Goal: Task Accomplishment & Management: Complete application form

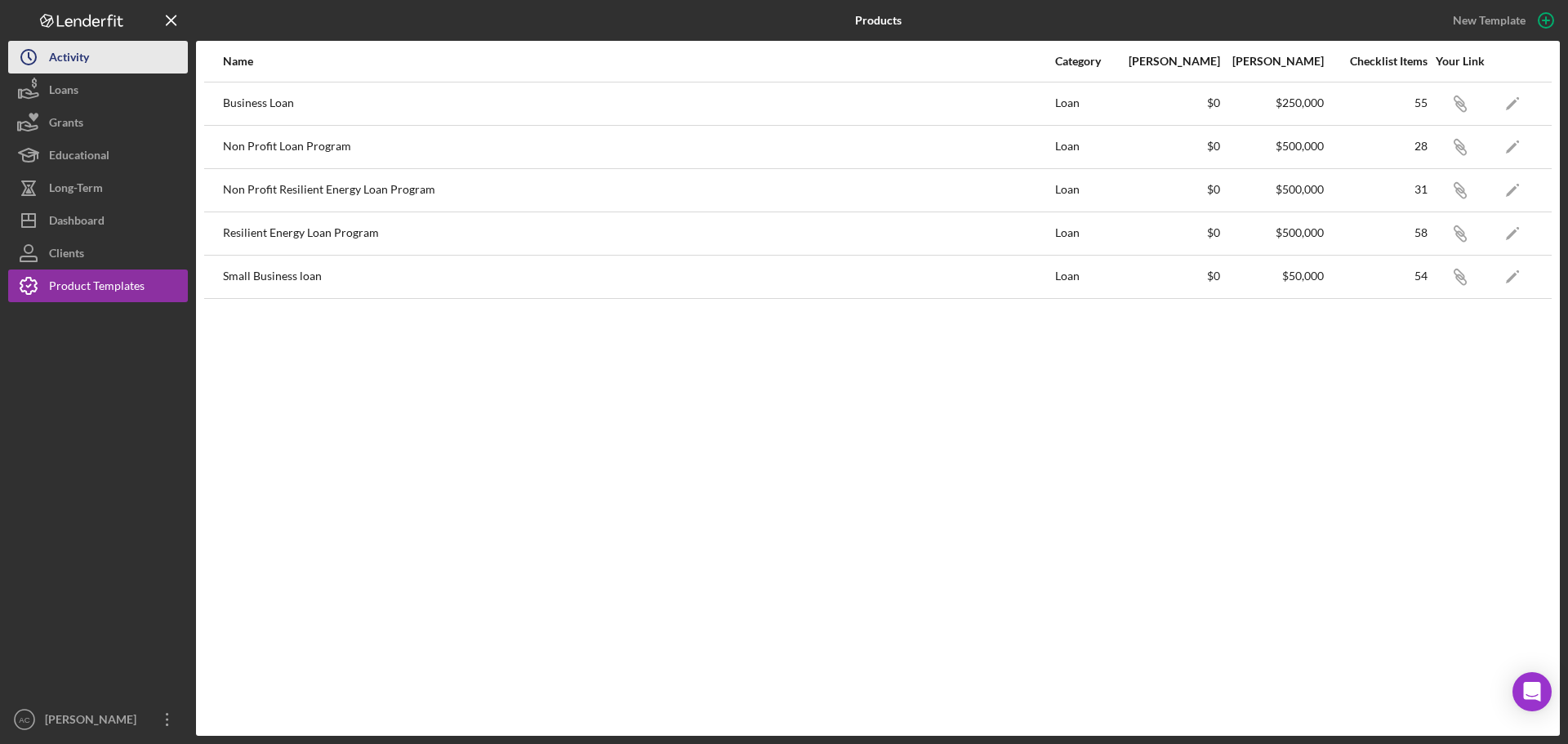
click at [68, 63] on div "Activity" at bounding box center [69, 60] width 40 height 37
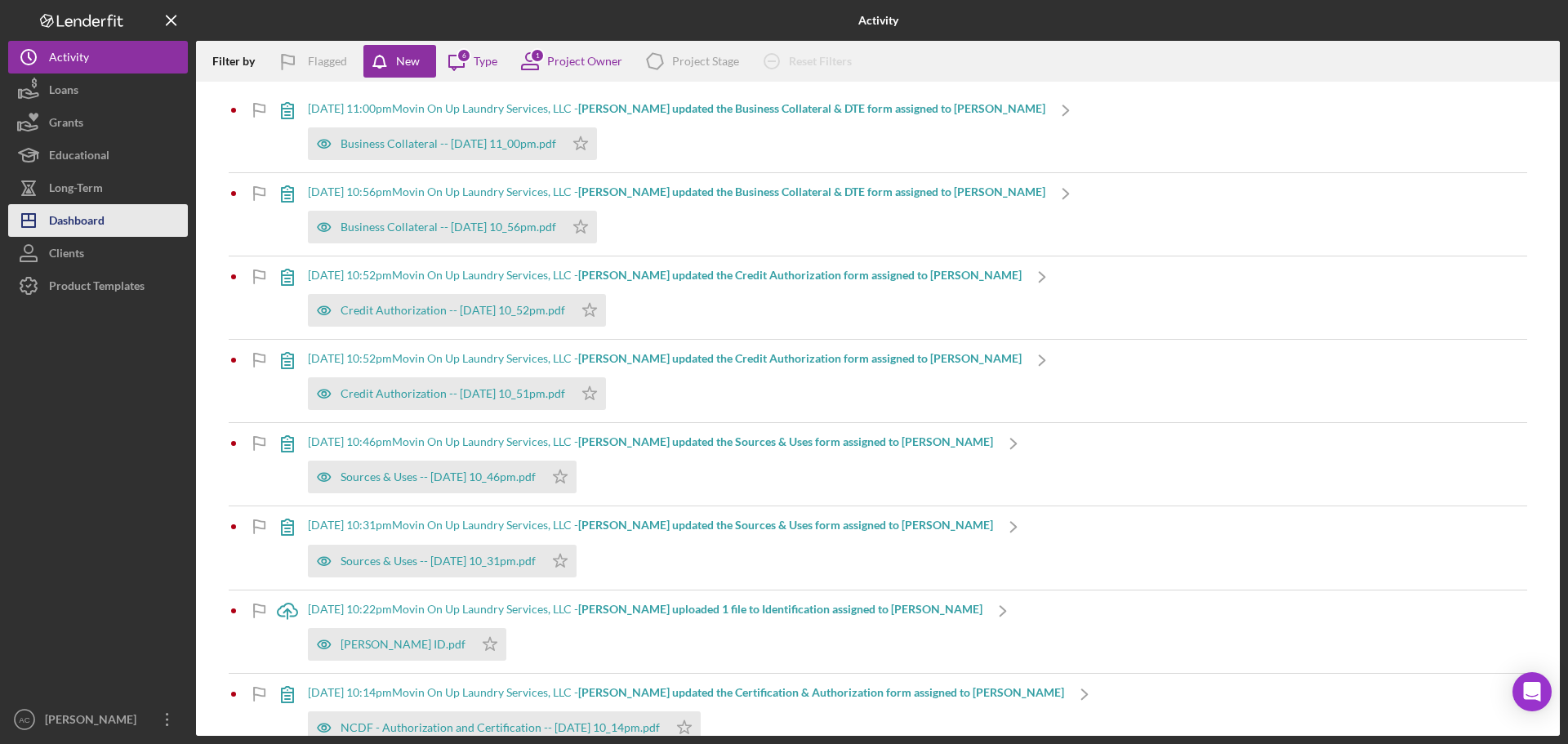
click at [108, 218] on button "Icon/Dashboard Dashboard" at bounding box center [98, 221] width 180 height 33
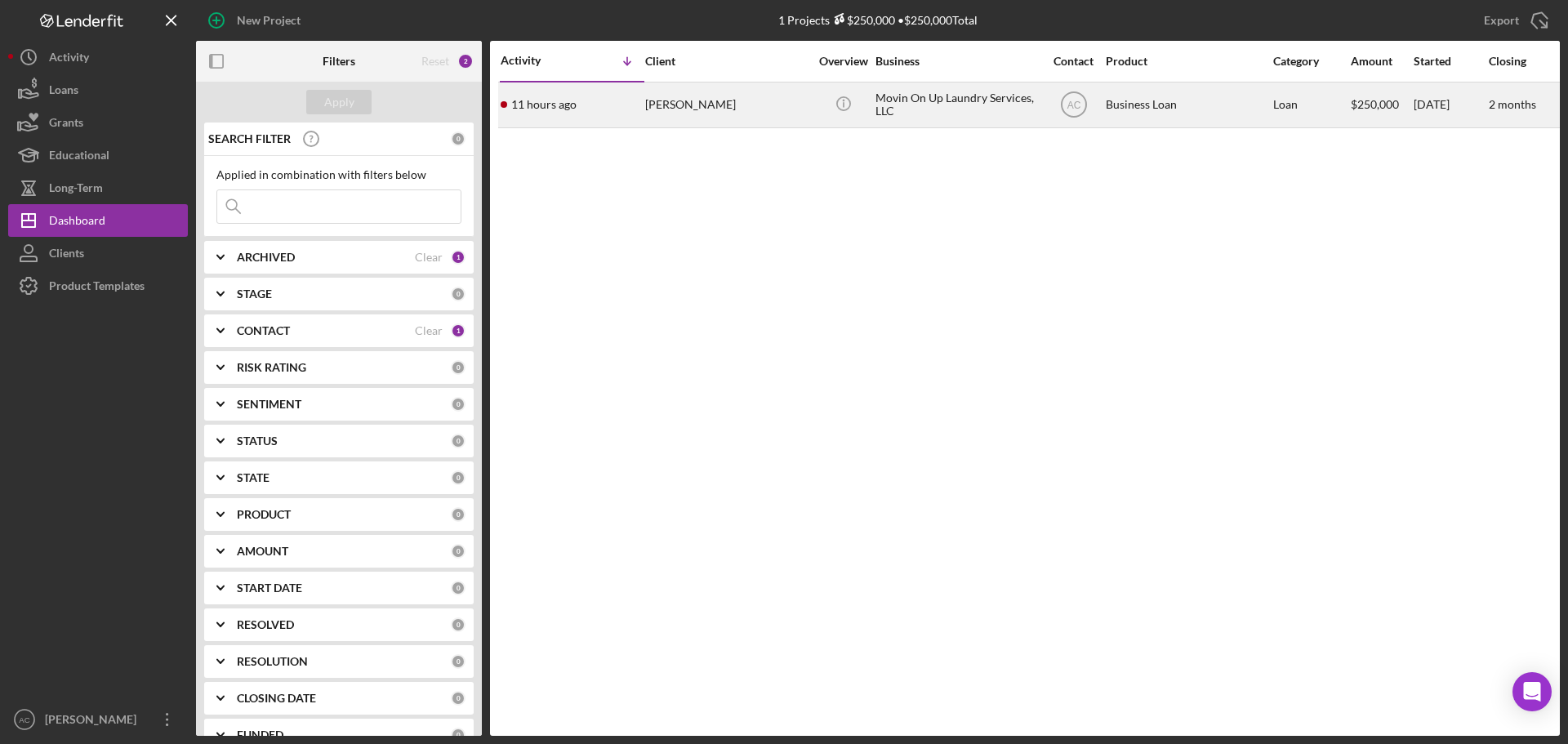
click at [575, 102] on time "11 hours ago" at bounding box center [543, 105] width 65 height 13
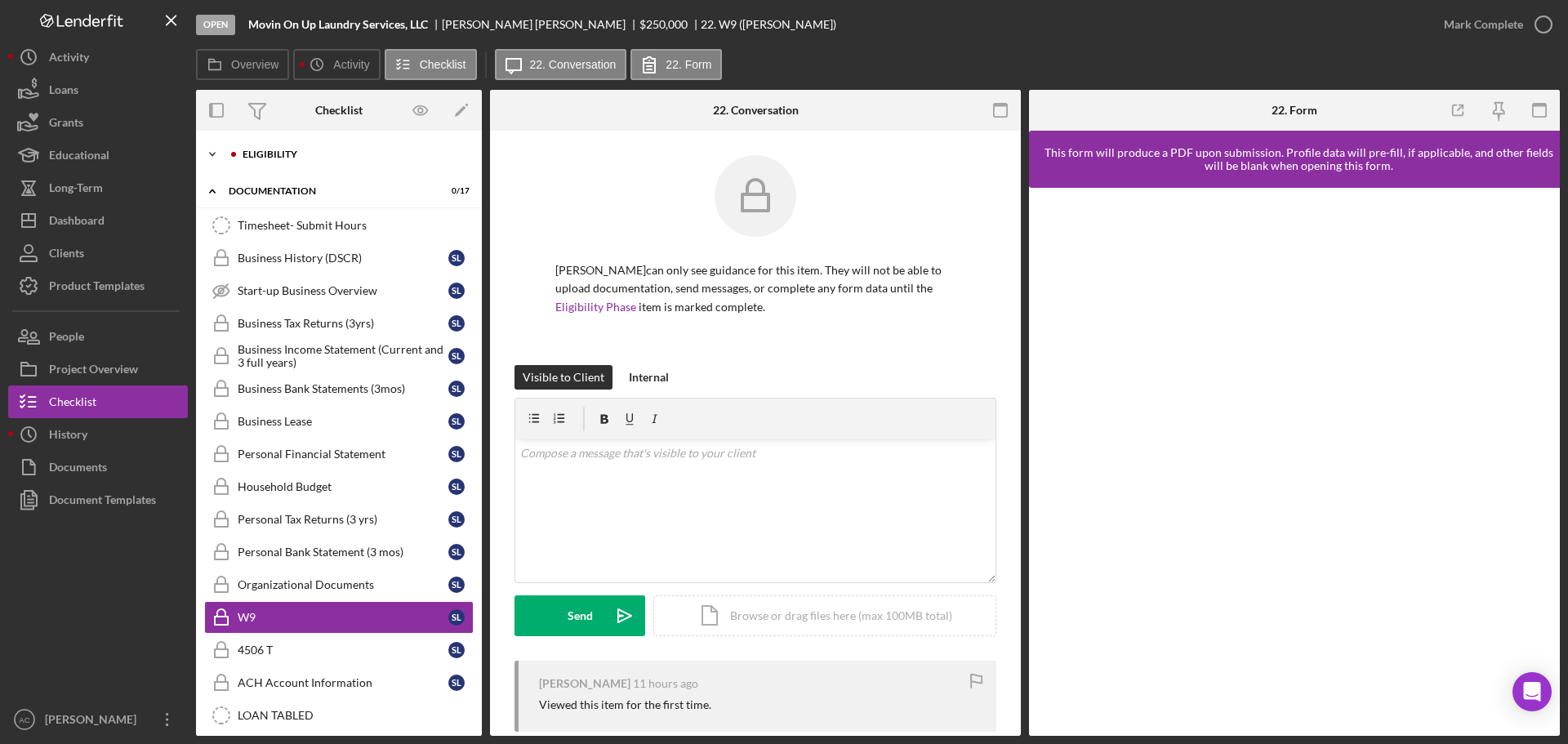
click at [337, 153] on div "Eligibility" at bounding box center [351, 154] width 219 height 10
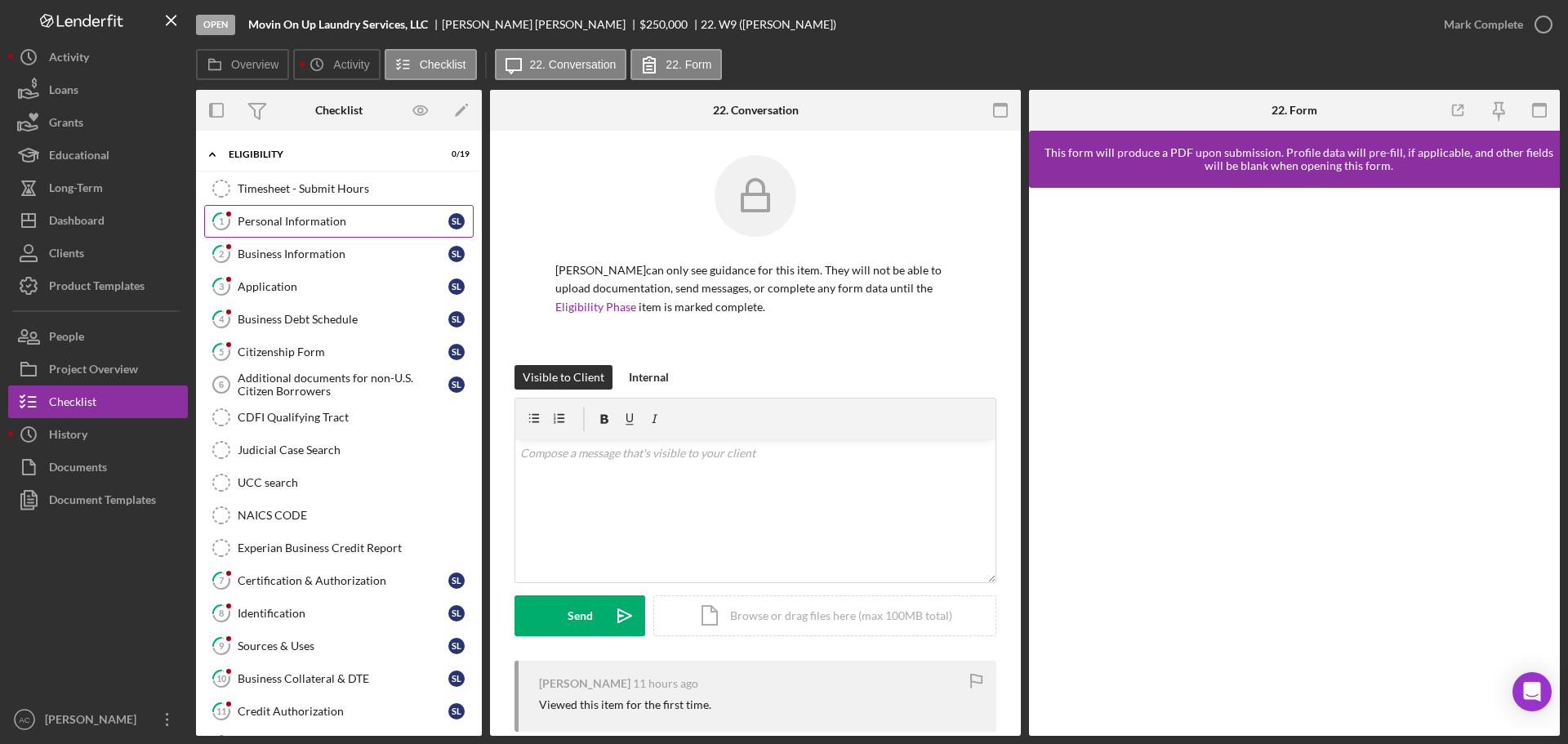
click at [349, 212] on link "1 Personal Information s l" at bounding box center [339, 221] width 270 height 33
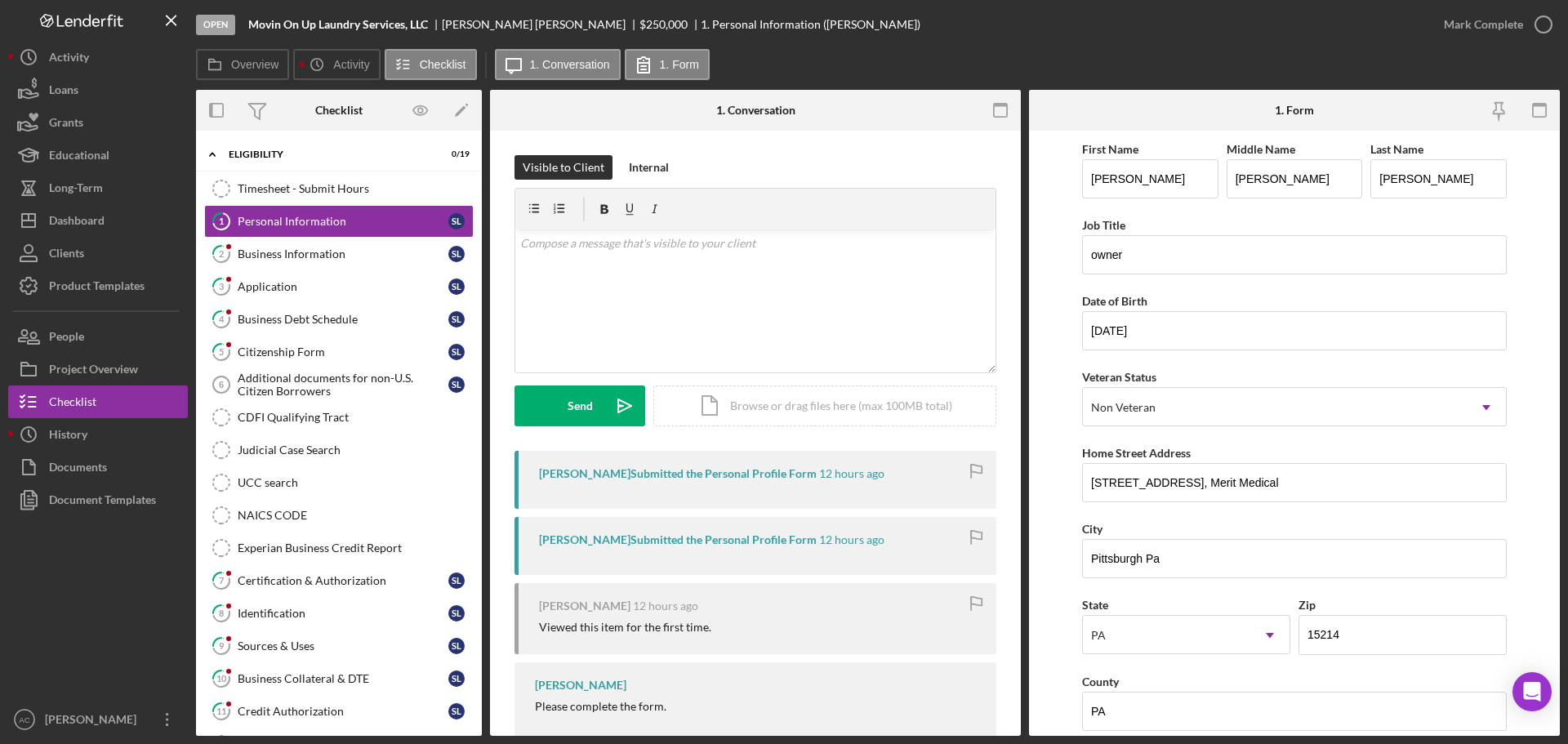
drag, startPoint x: 1474, startPoint y: 4, endPoint x: 801, endPoint y: 47, distance: 674.4
click at [801, 47] on div "Open Movin On Up Laundry Services, LLC sean lazar $250,000 $250,000 1. Personal…" at bounding box center [812, 24] width 1231 height 49
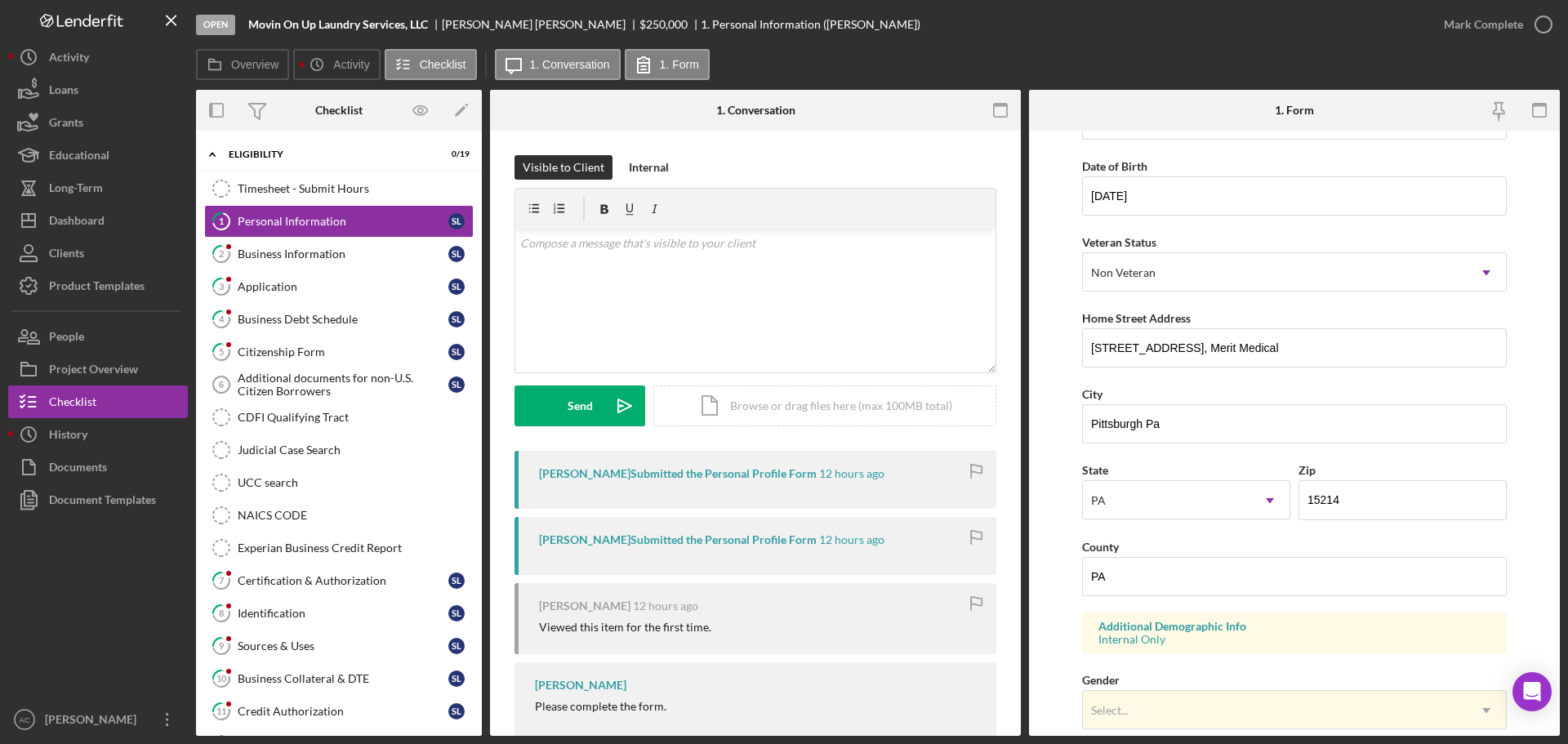
scroll to position [163, 0]
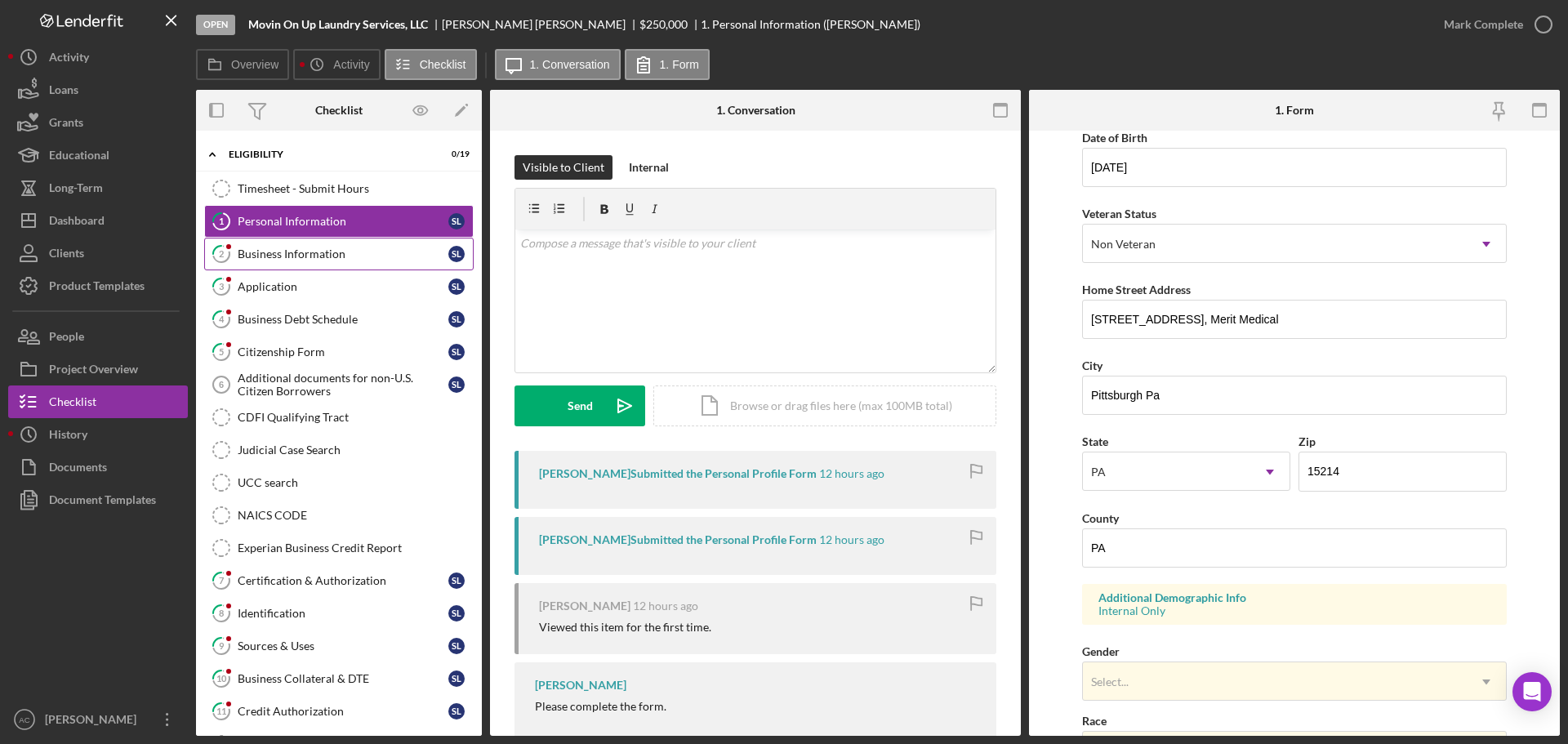
click at [349, 257] on div "Business Information" at bounding box center [343, 254] width 211 height 13
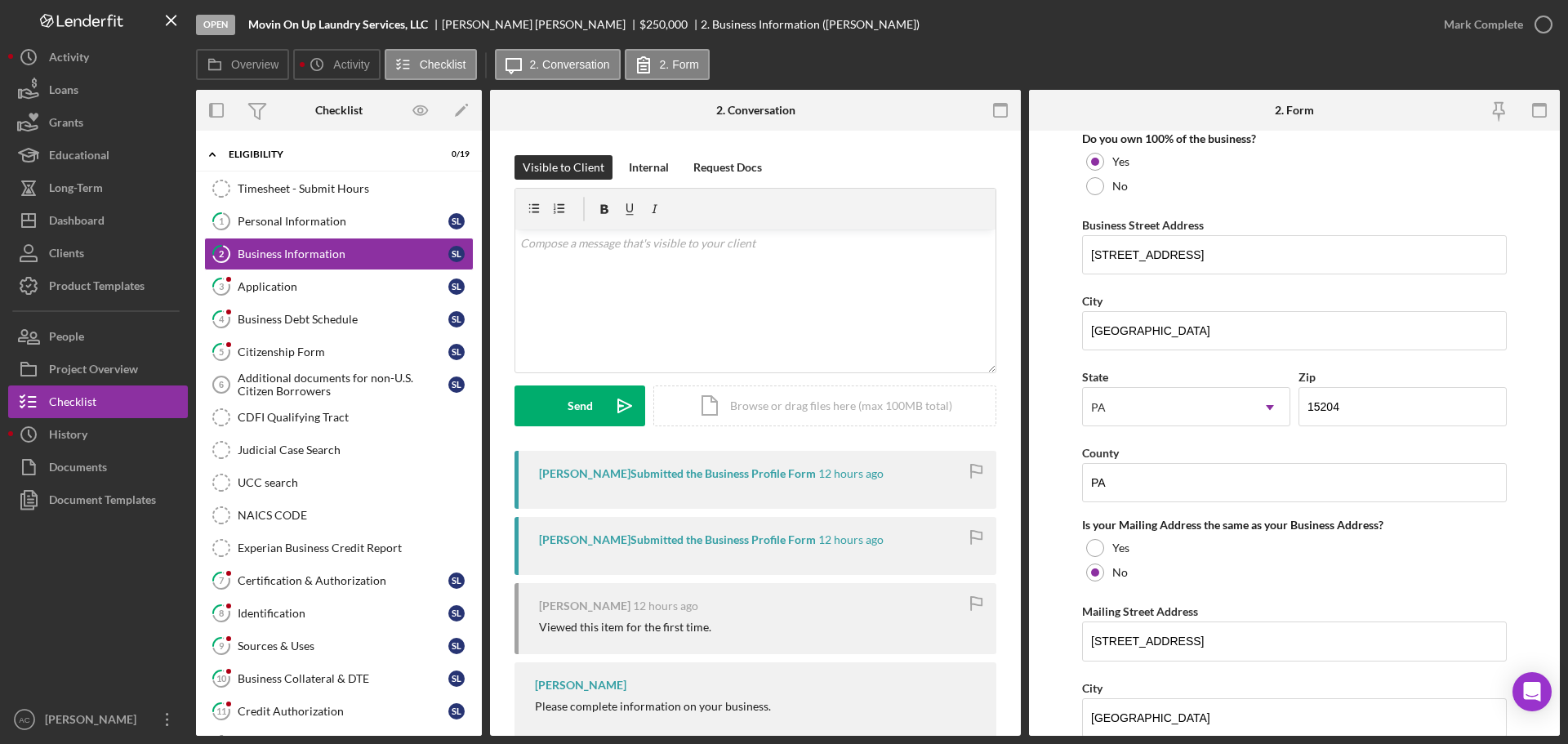
scroll to position [898, 0]
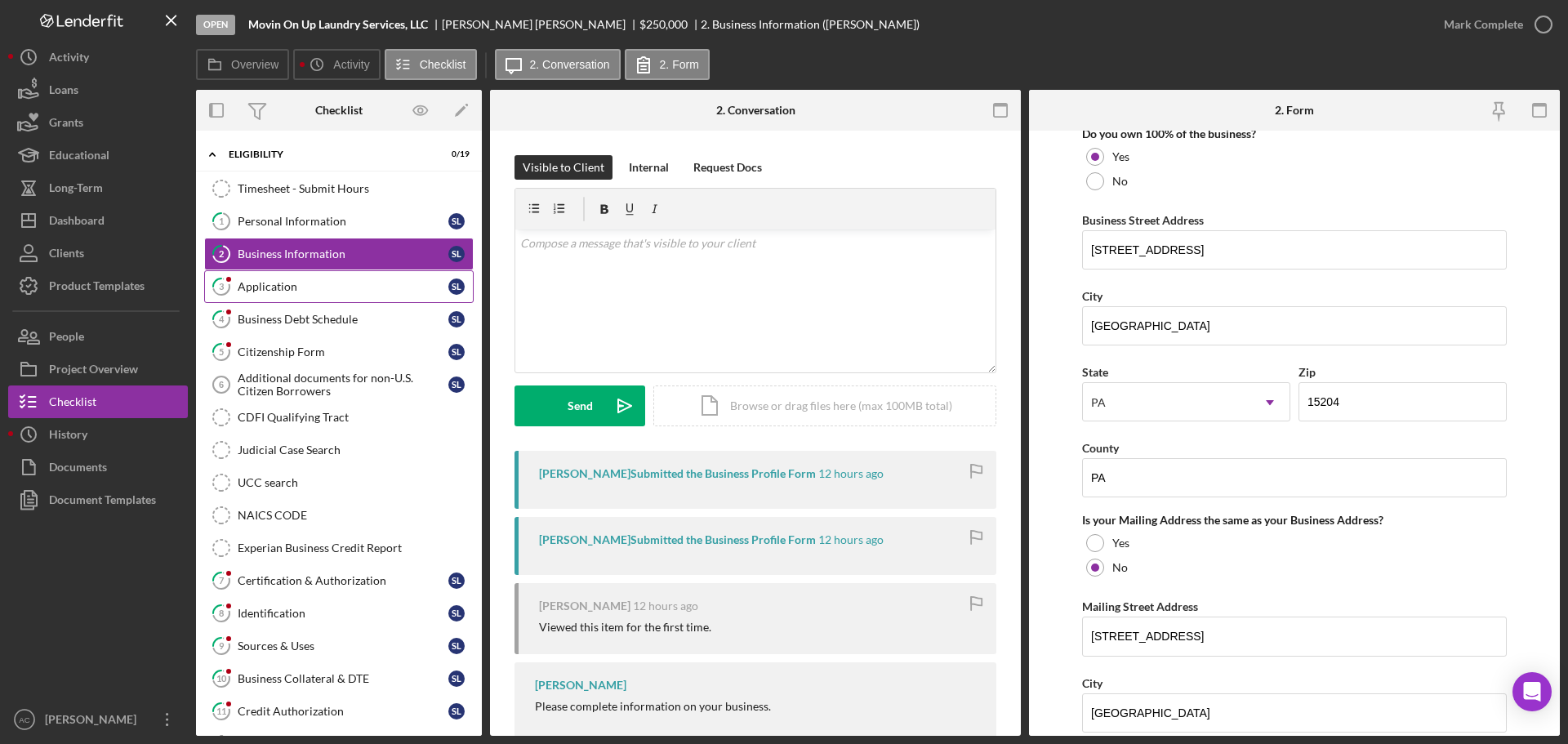
click at [355, 294] on link "3 Application s l" at bounding box center [339, 287] width 270 height 33
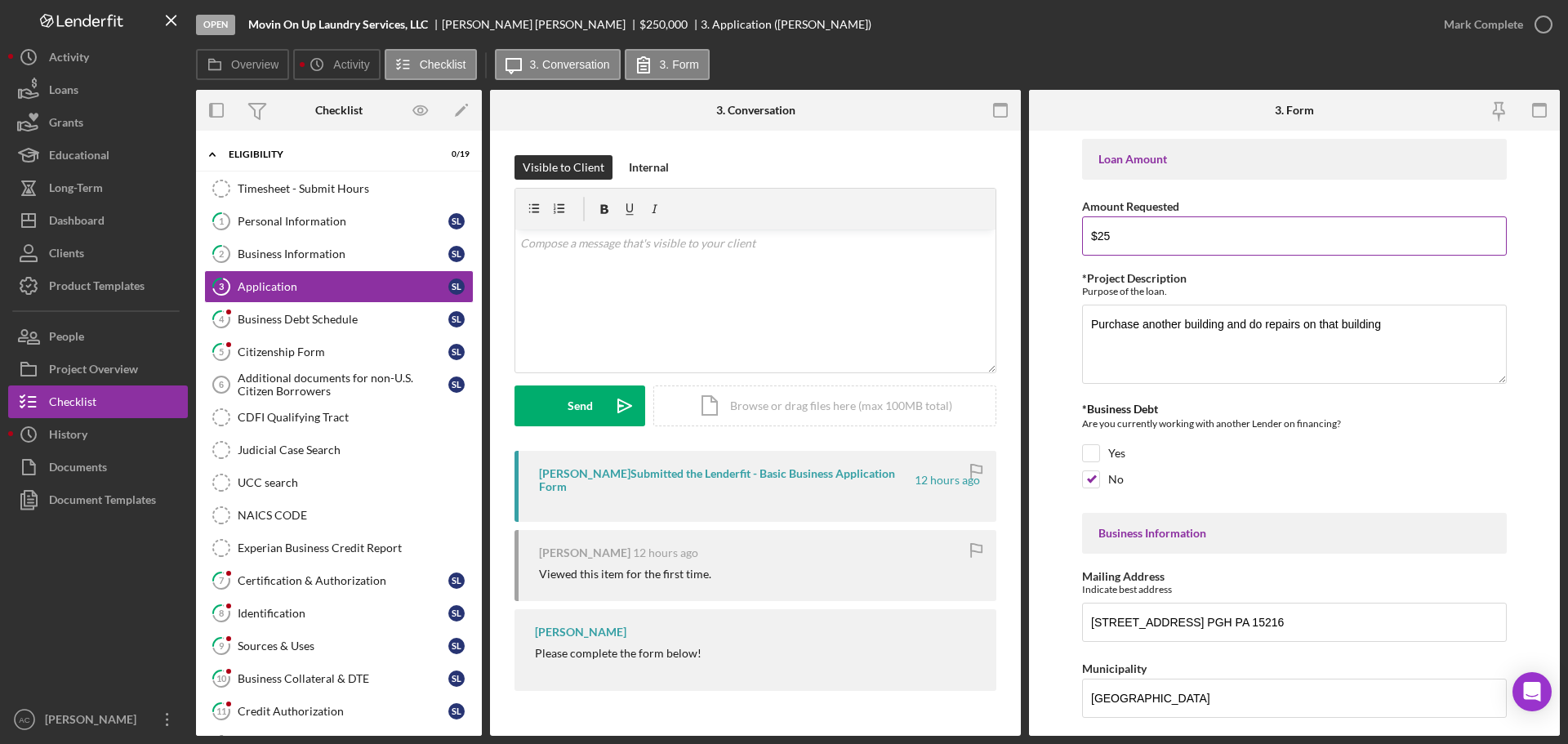
click at [1238, 239] on input "$25" at bounding box center [1294, 236] width 425 height 39
type input "$250,000"
click at [390, 327] on link "4 Business Debt Schedule s l" at bounding box center [339, 319] width 270 height 33
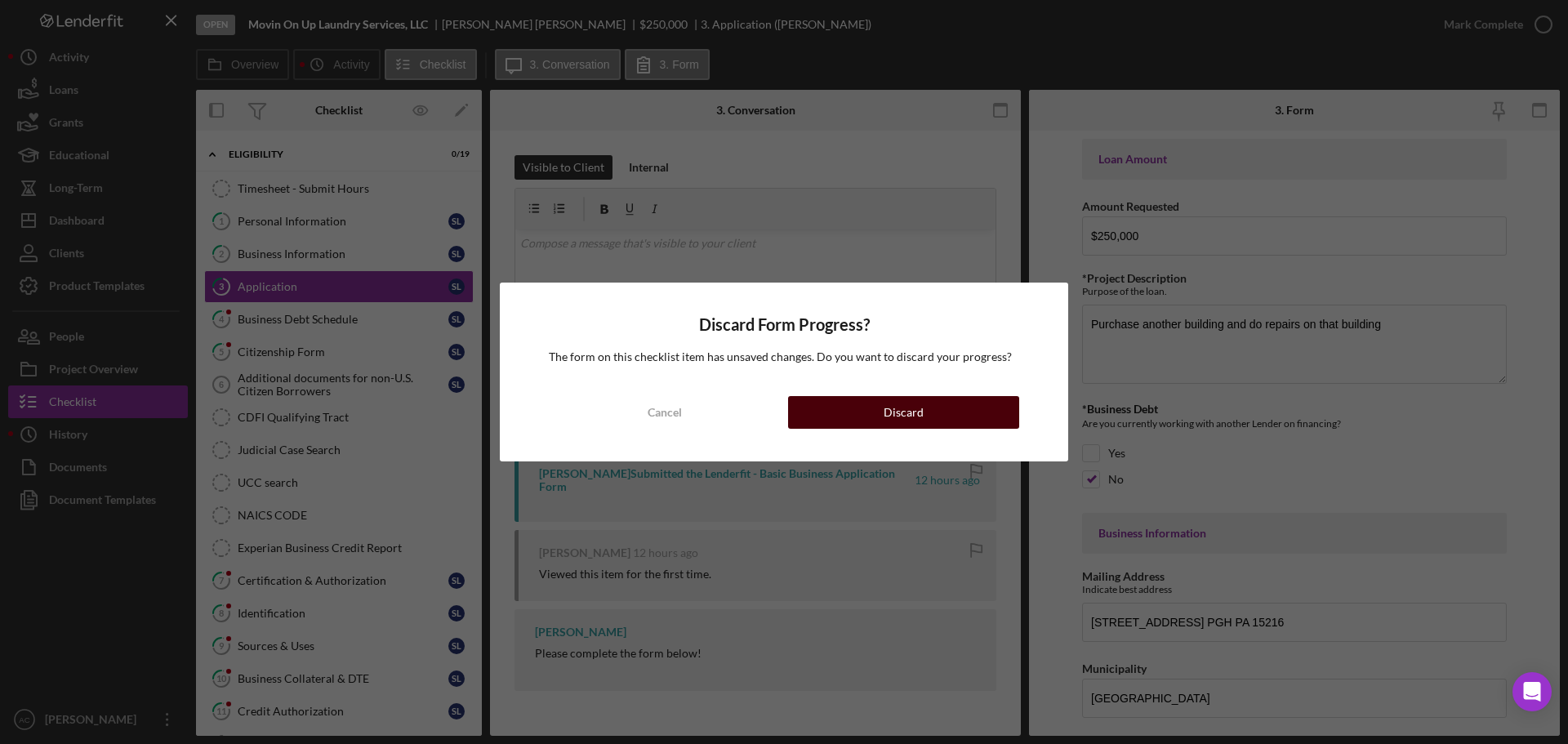
click at [823, 407] on button "Discard" at bounding box center [903, 413] width 231 height 33
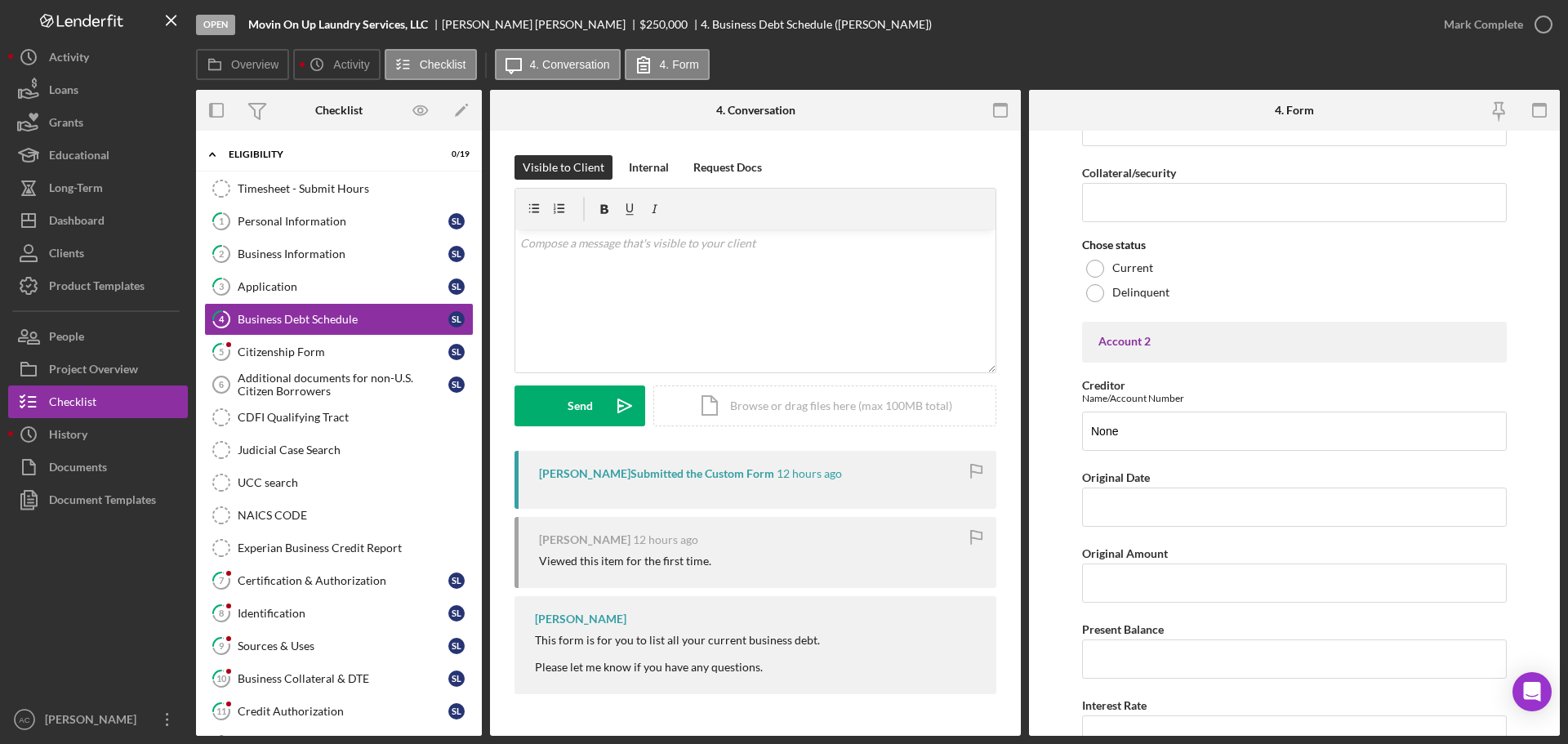
scroll to position [1062, 0]
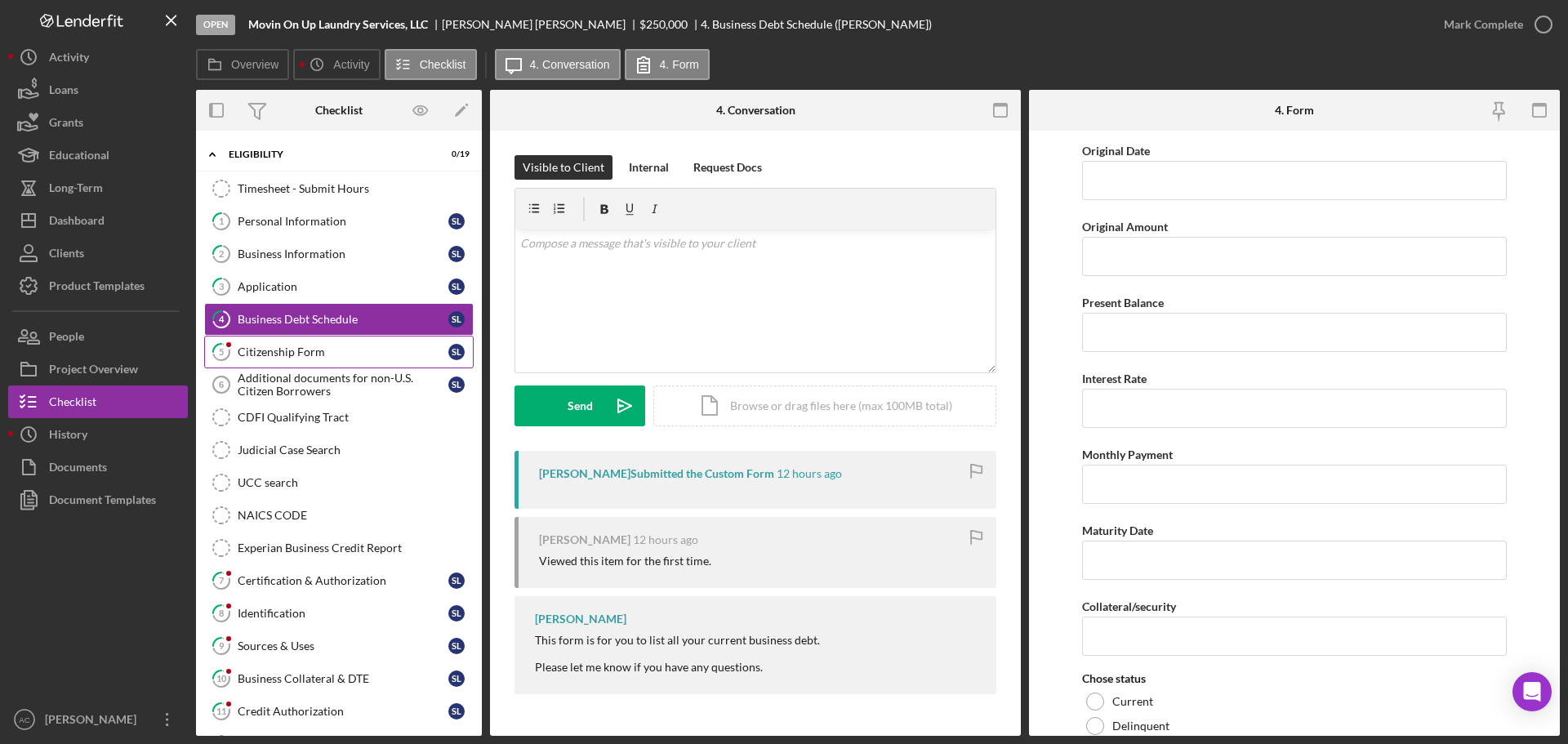
click at [393, 356] on div "Citizenship Form" at bounding box center [343, 352] width 211 height 13
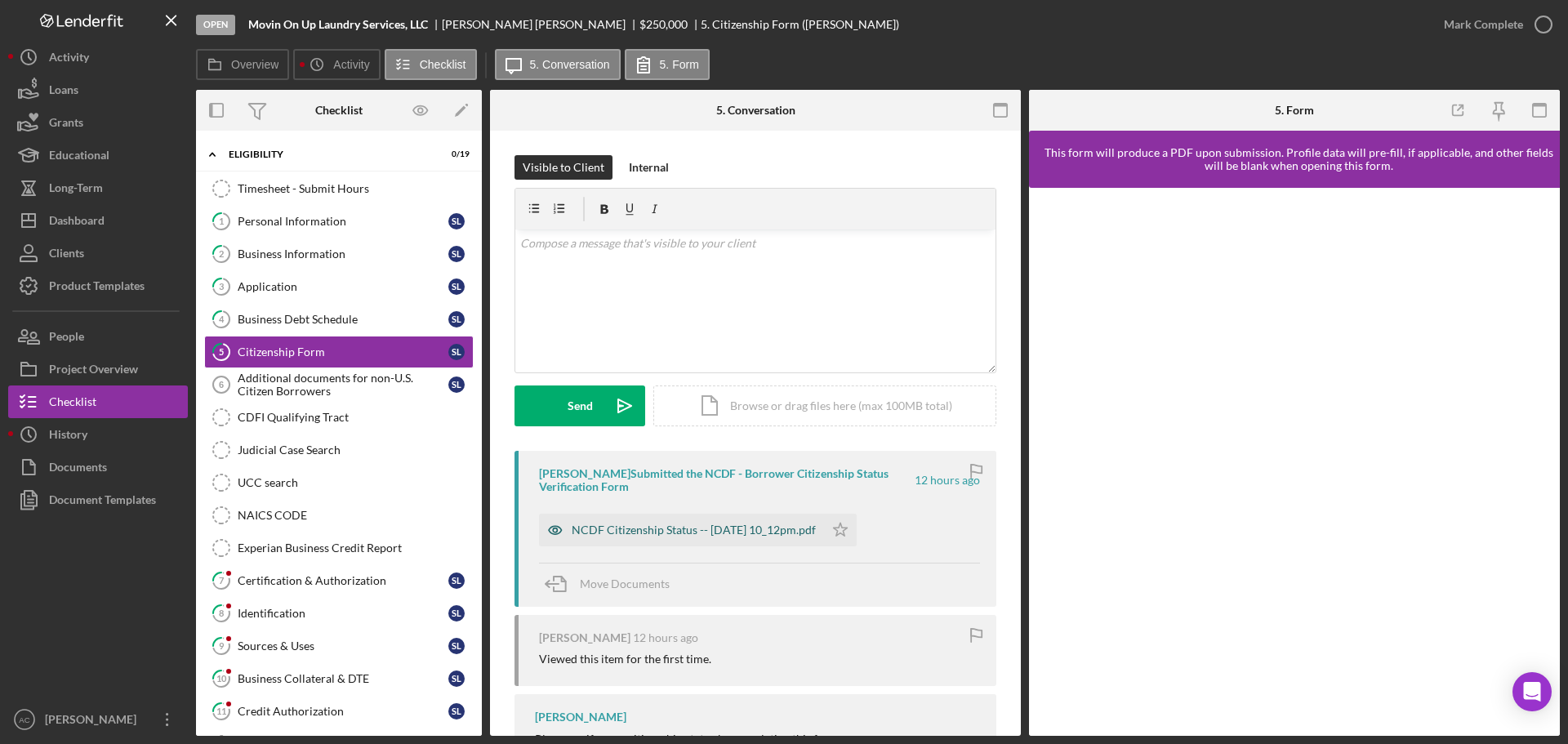
click at [723, 533] on div "NCDF Citizenship Status -- 2025-10-07 10_12pm.pdf" at bounding box center [693, 530] width 244 height 13
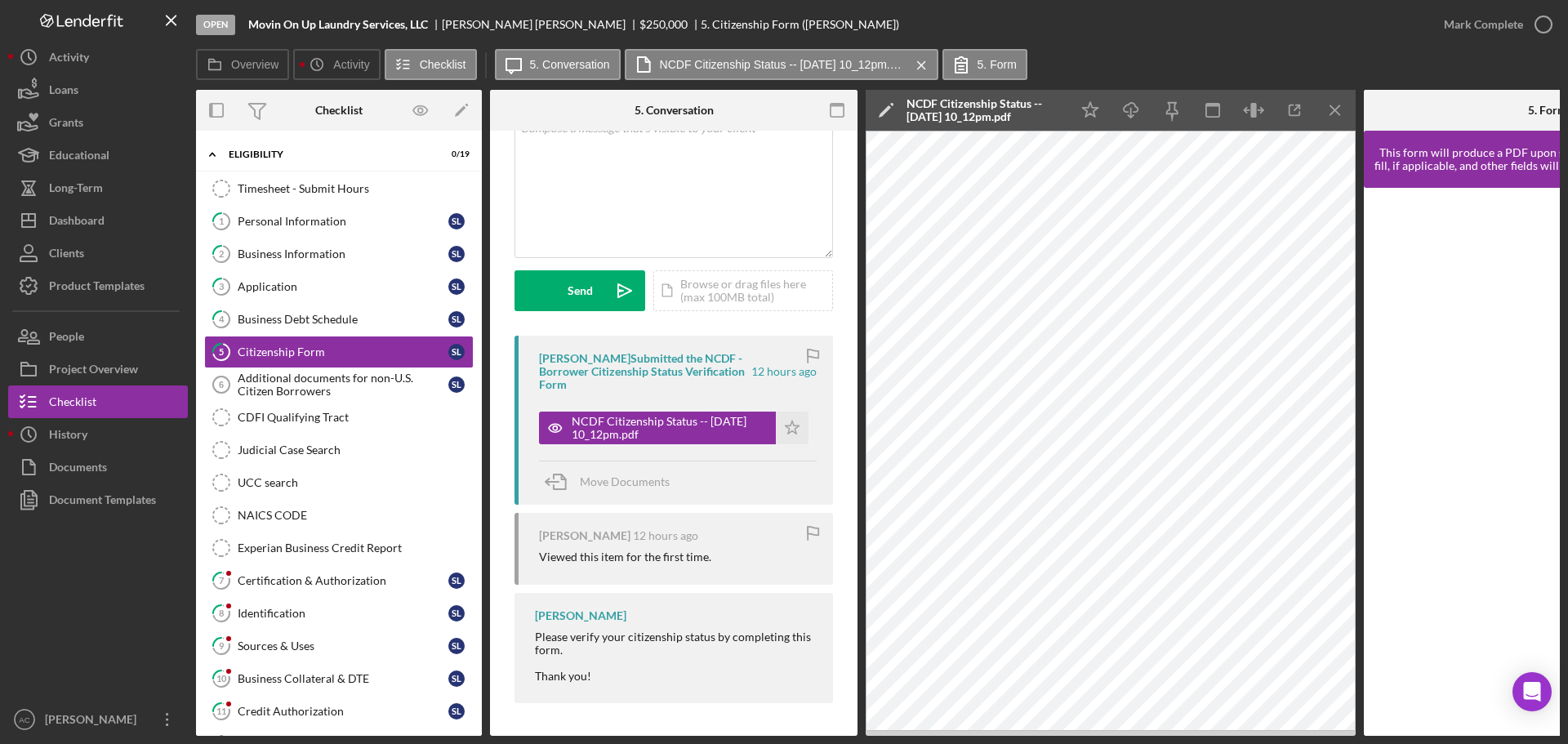
scroll to position [120, 0]
click at [378, 585] on div "Certification & Authorization" at bounding box center [343, 581] width 211 height 13
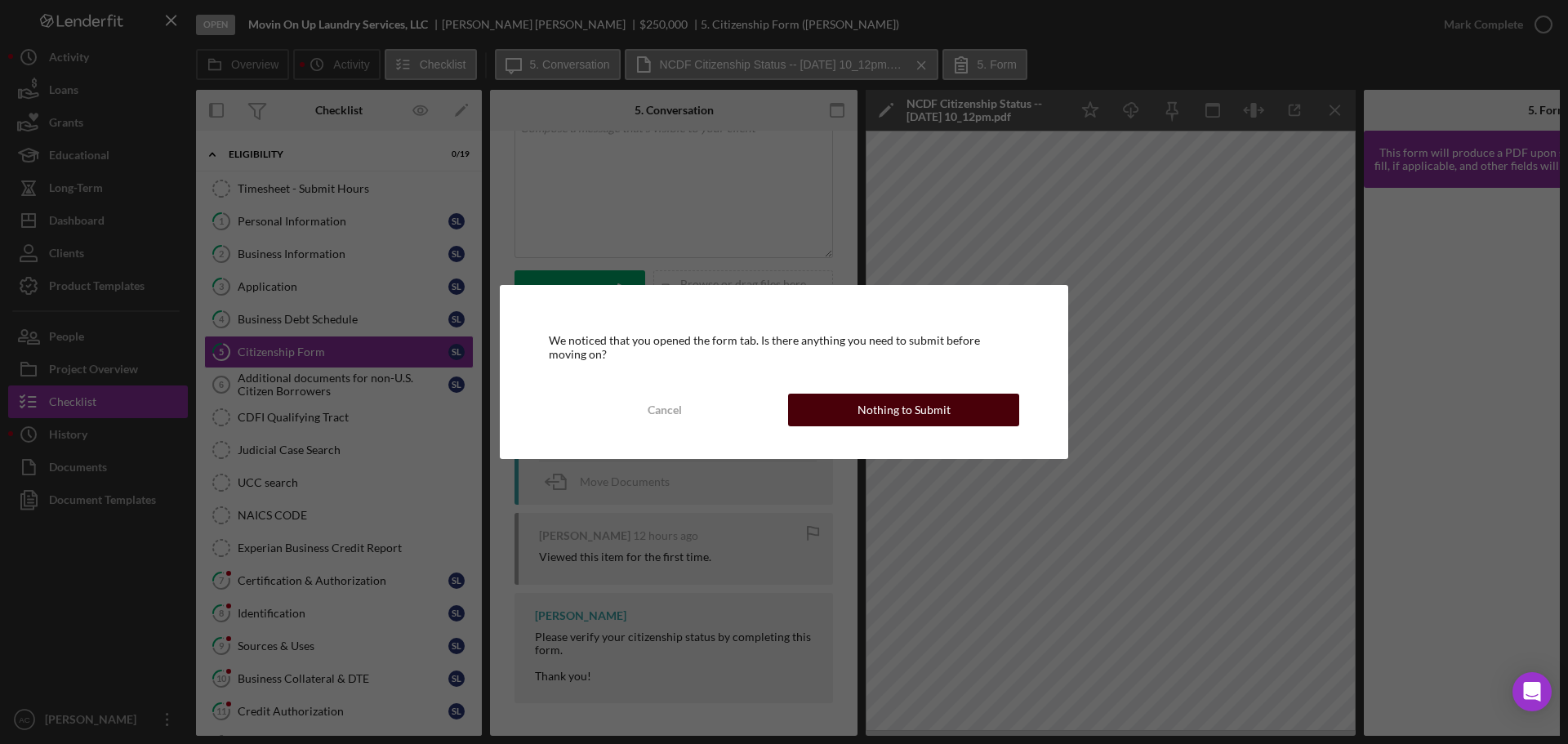
click at [846, 405] on button "Nothing to Submit" at bounding box center [903, 410] width 231 height 33
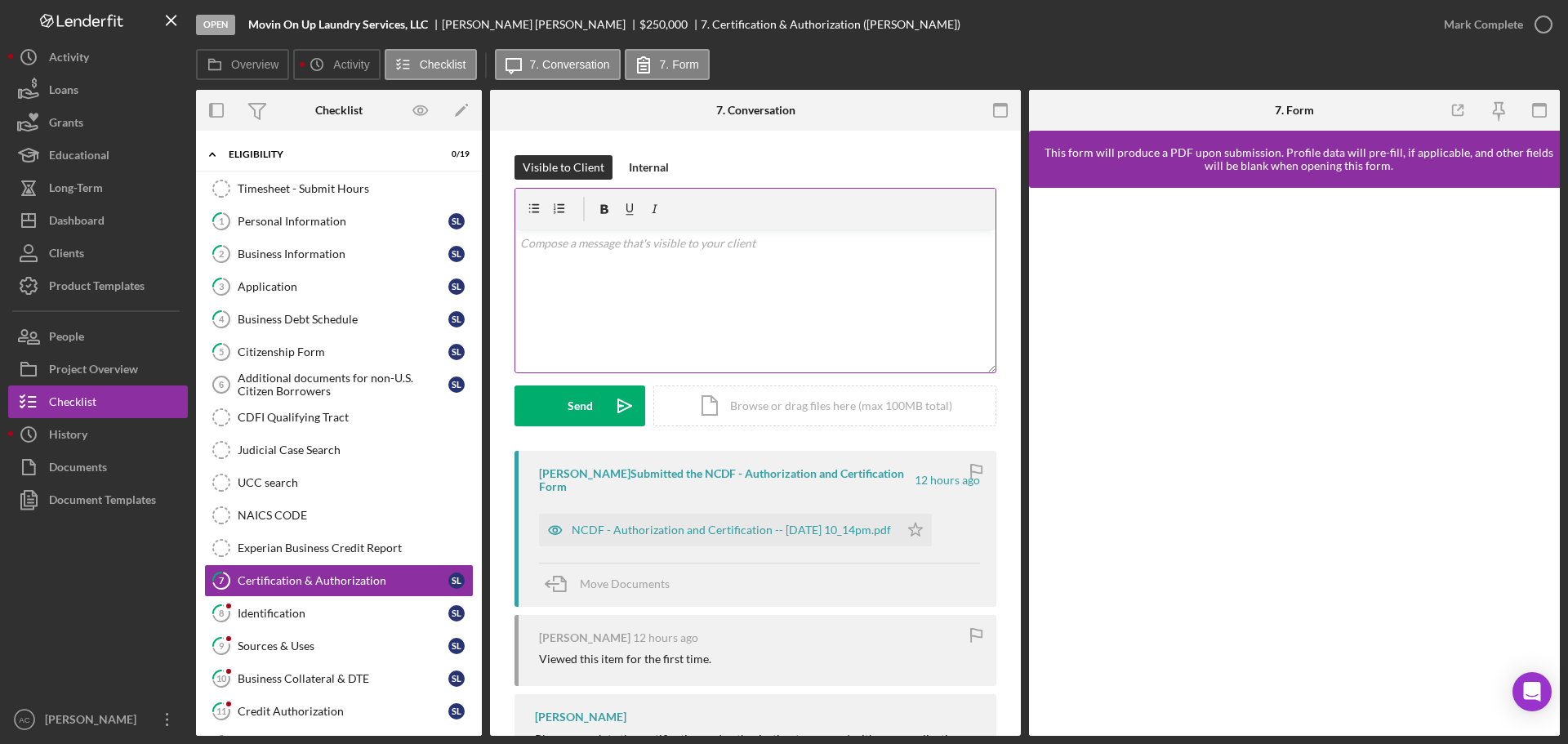
scroll to position [76, 0]
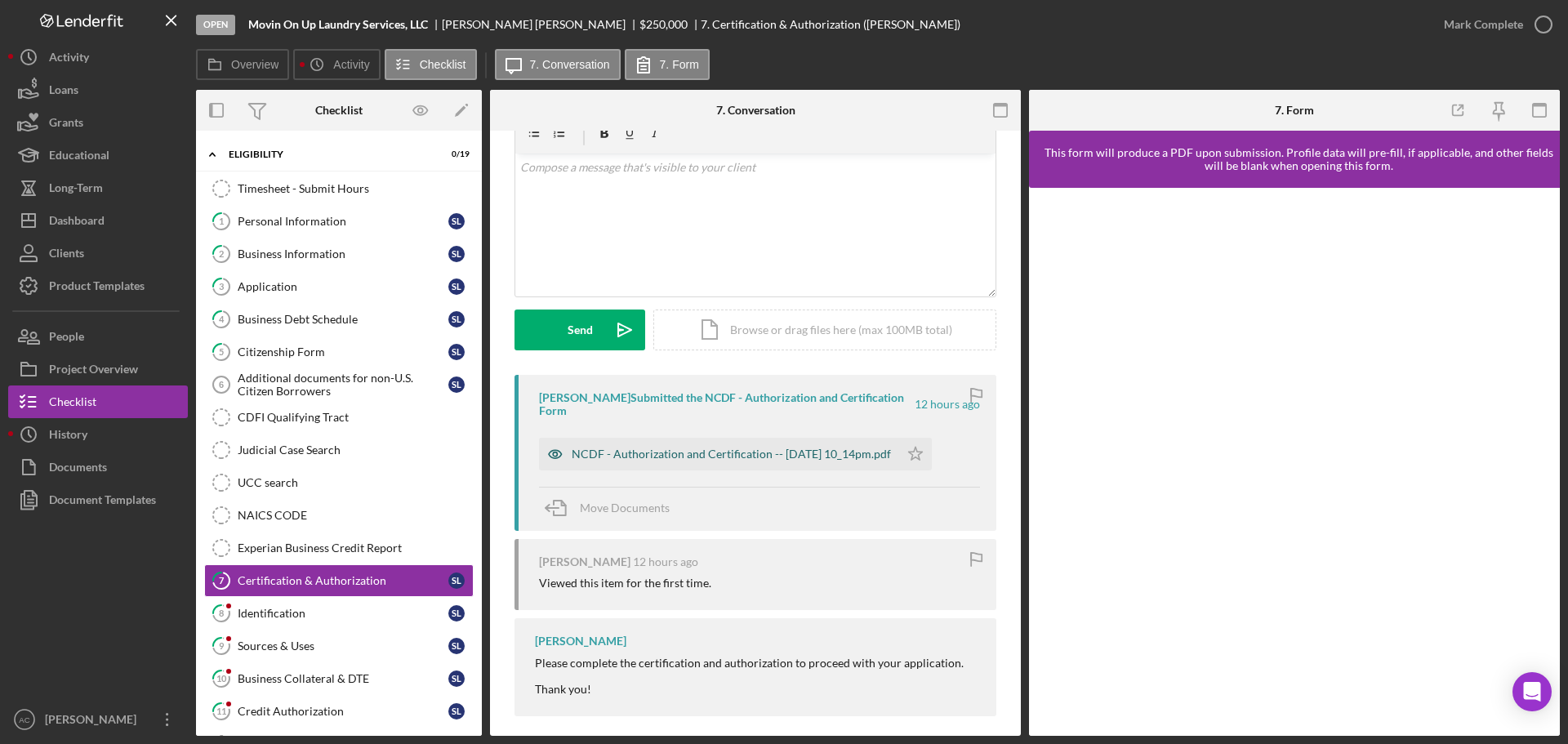
click at [732, 448] on div "NCDF - Authorization and Certification -- 2025-10-07 10_14pm.pdf" at bounding box center [731, 454] width 319 height 13
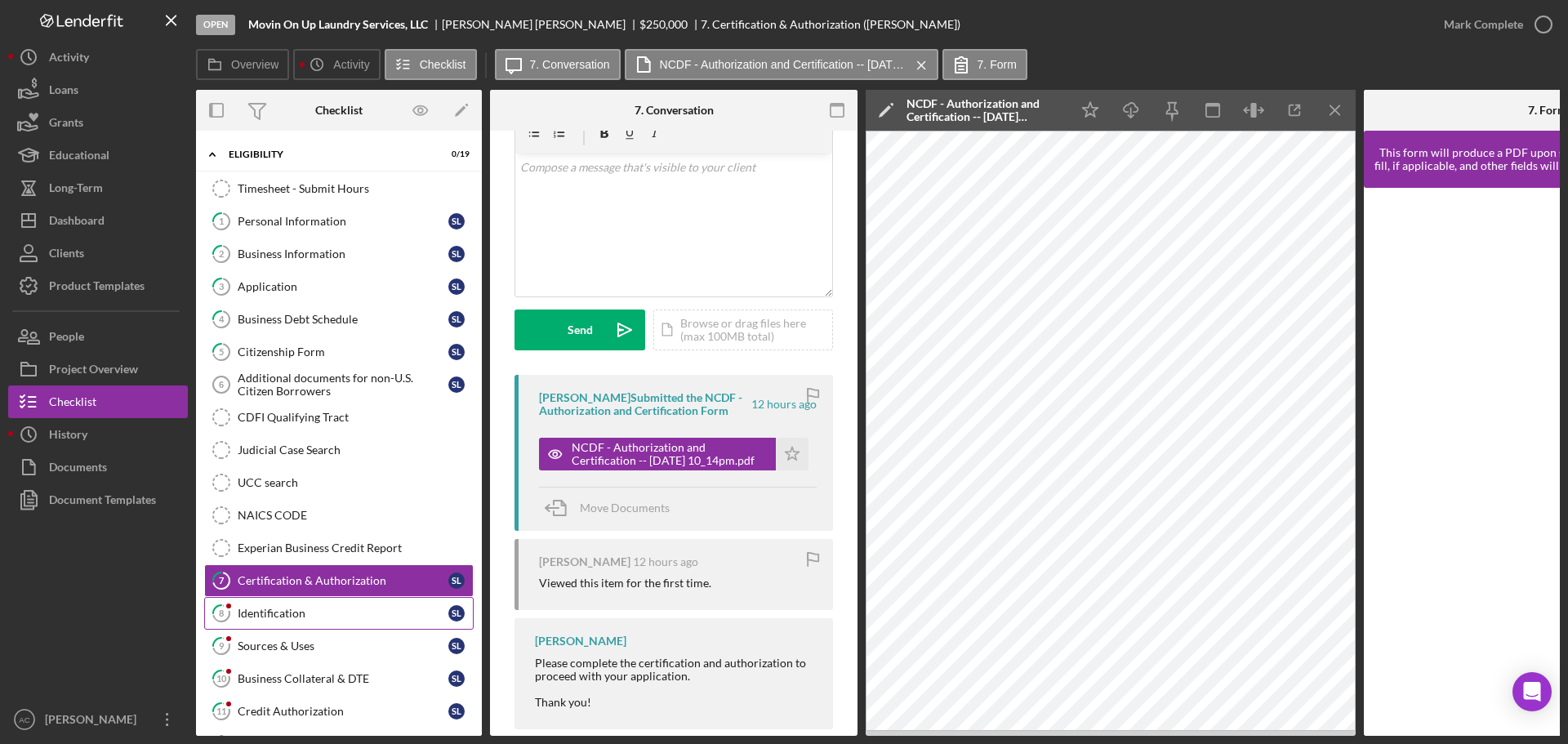
click at [307, 610] on div "Identification" at bounding box center [343, 614] width 211 height 13
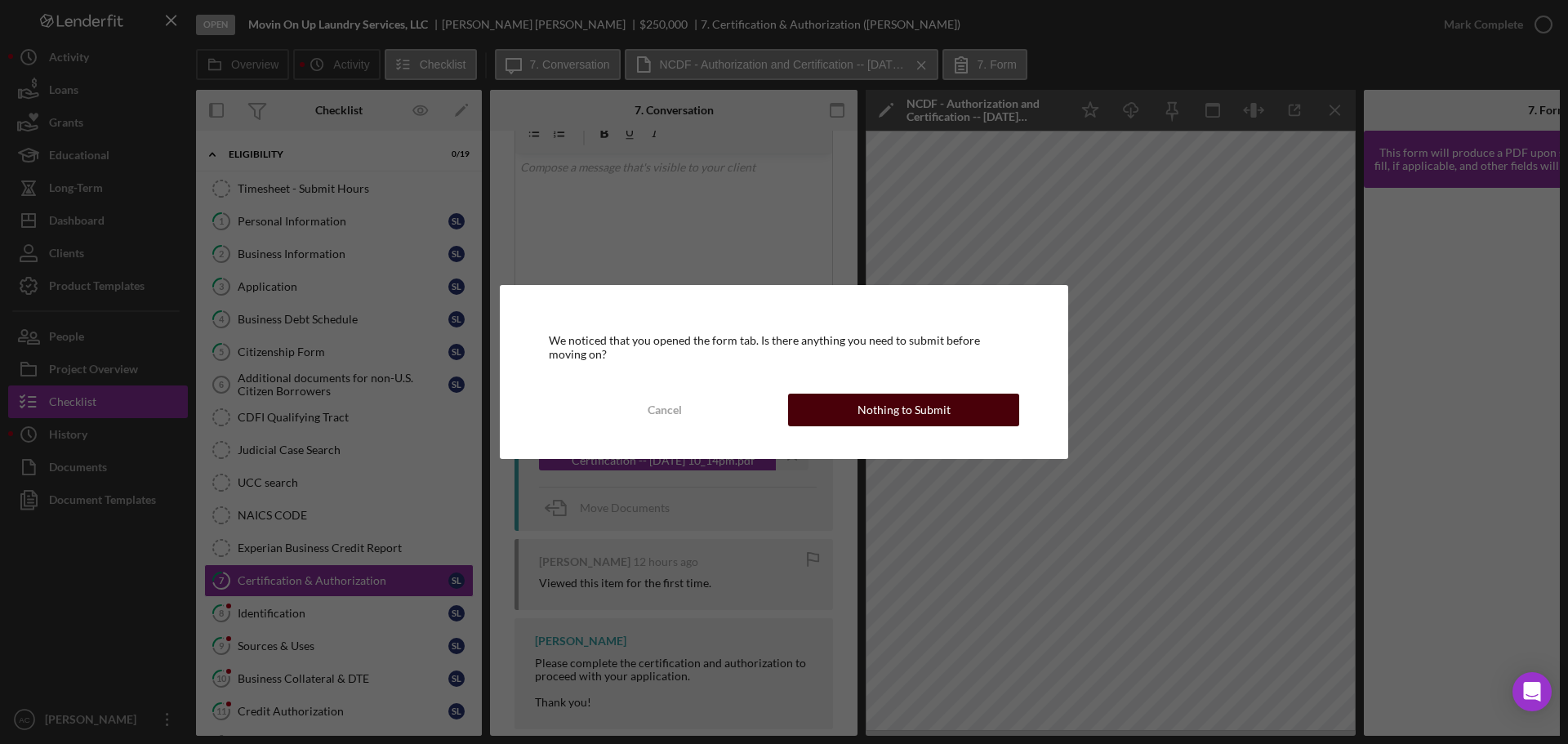
click at [858, 413] on button "Nothing to Submit" at bounding box center [903, 410] width 231 height 33
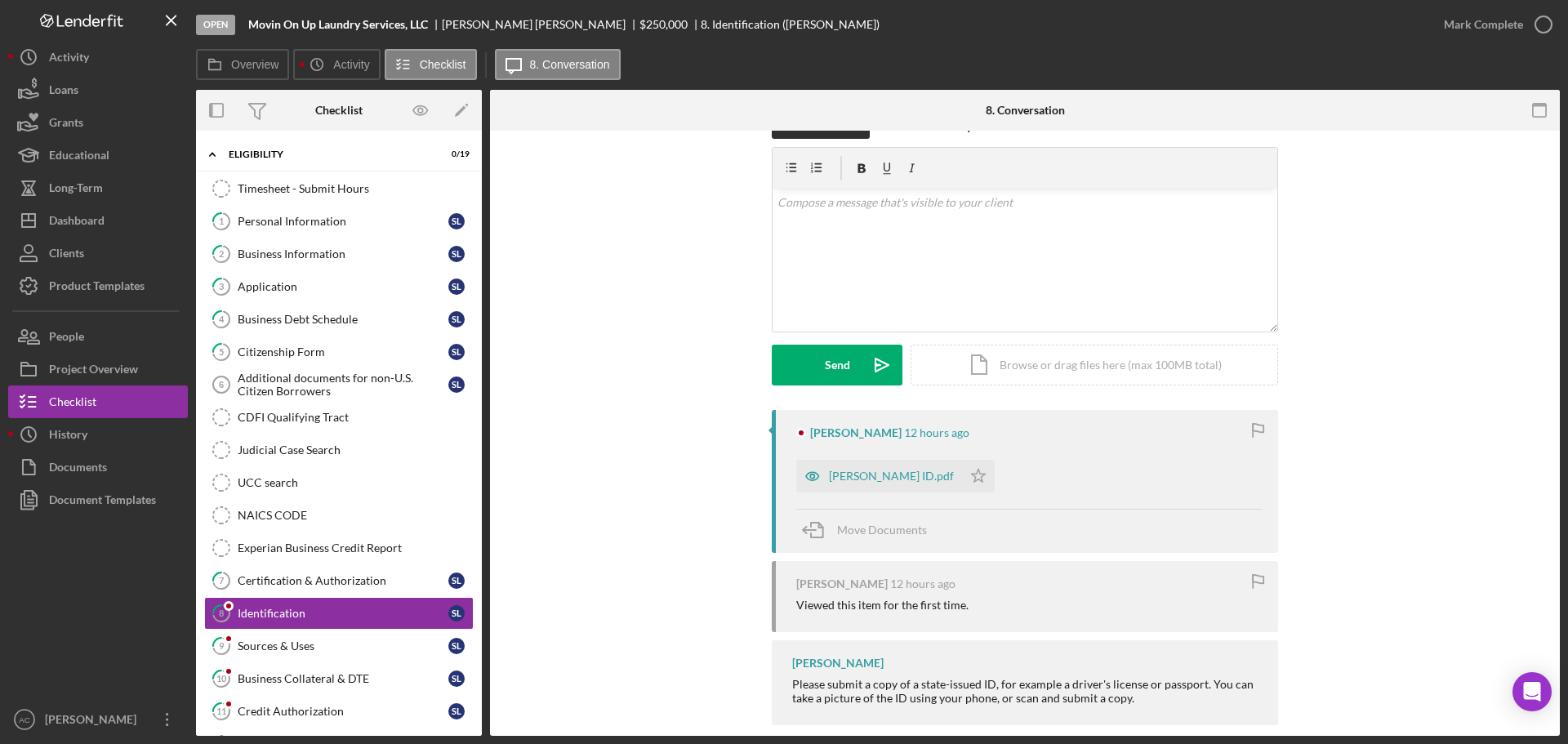
scroll to position [63, 0]
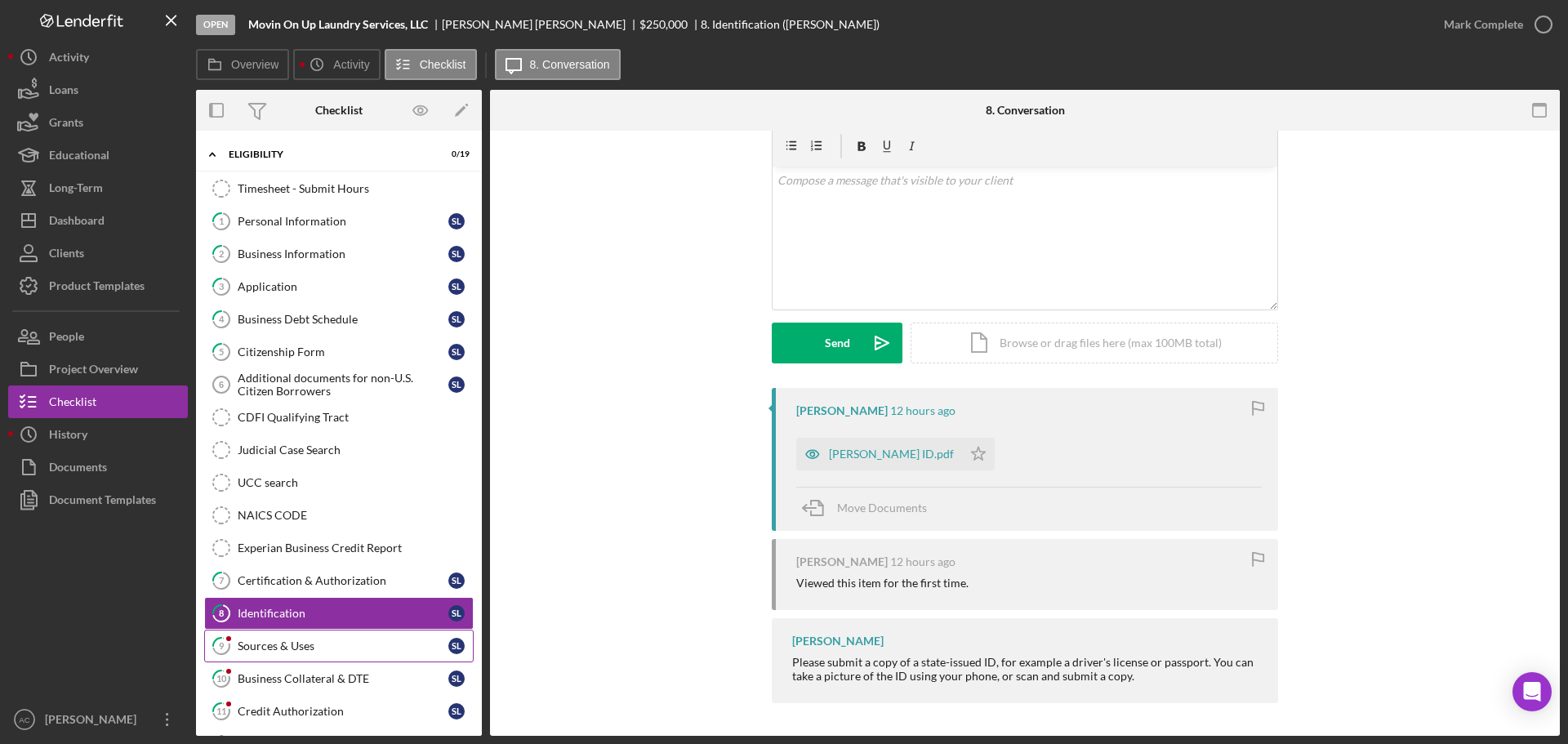
click at [365, 639] on div "Sources & Uses" at bounding box center [343, 646] width 211 height 13
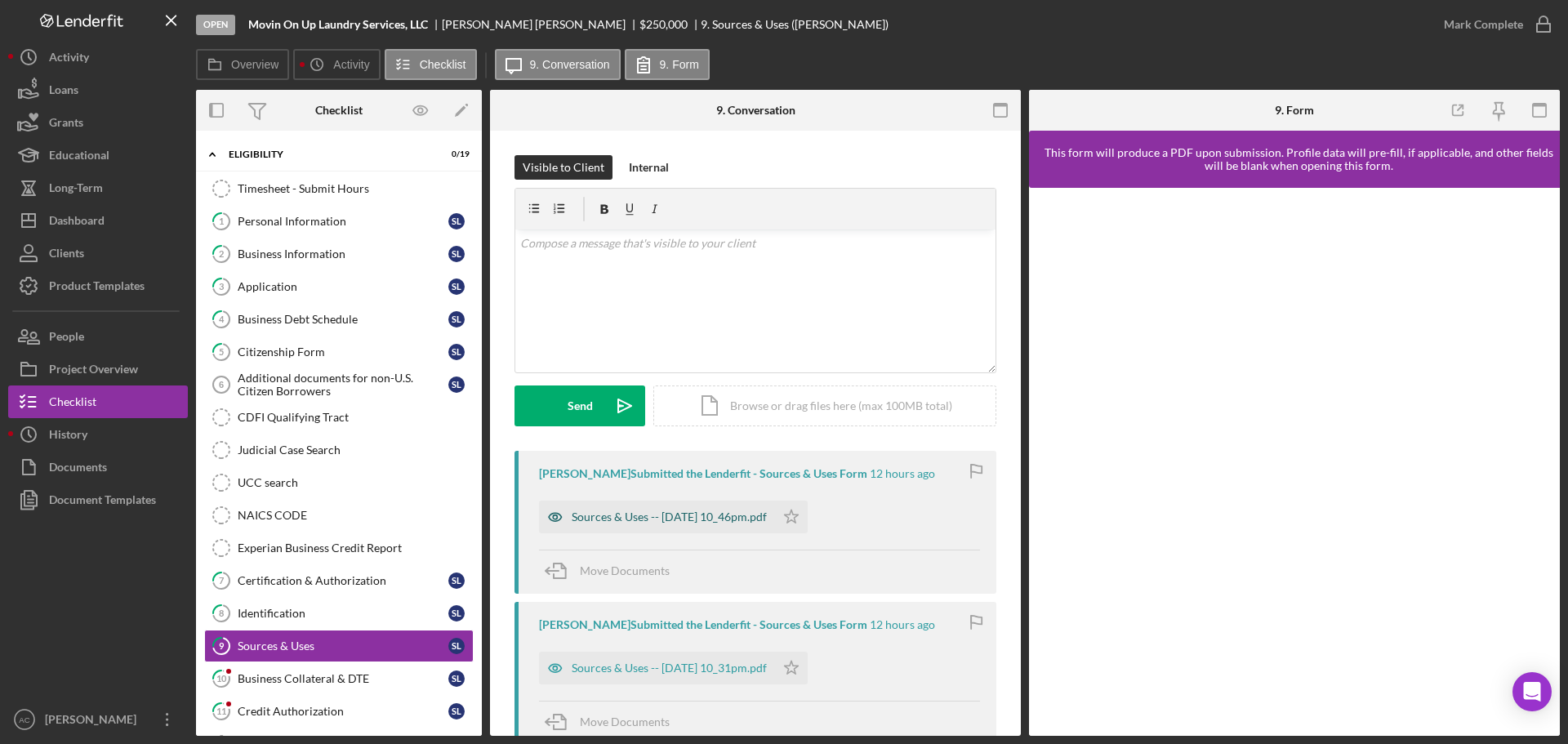
click at [689, 511] on div "Sources & Uses -- [DATE] 10_46pm.pdf" at bounding box center [668, 516] width 195 height 13
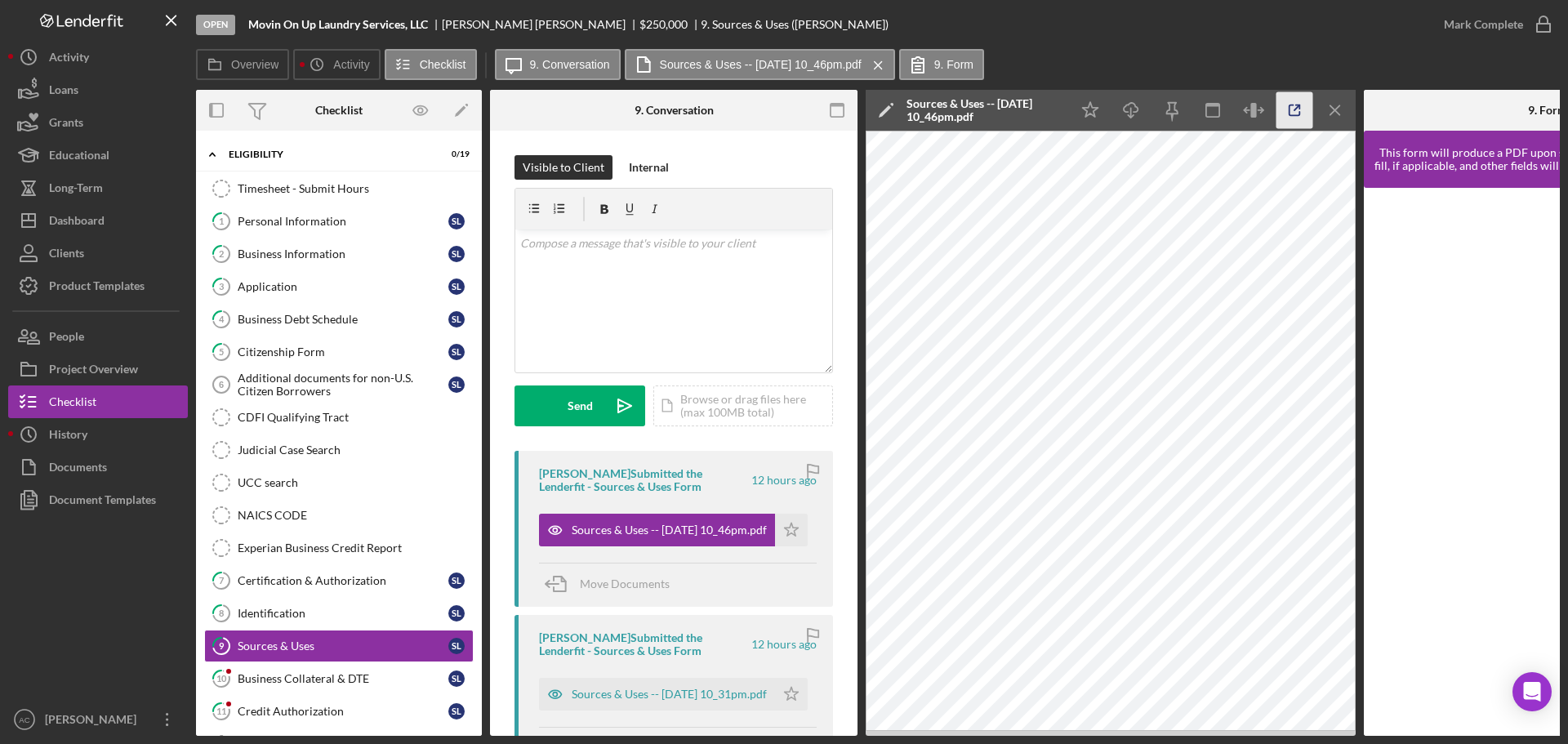
click at [1295, 116] on icon "button" at bounding box center [1295, 111] width 11 height 11
click at [378, 680] on div "Business Collateral & DTE" at bounding box center [343, 679] width 211 height 13
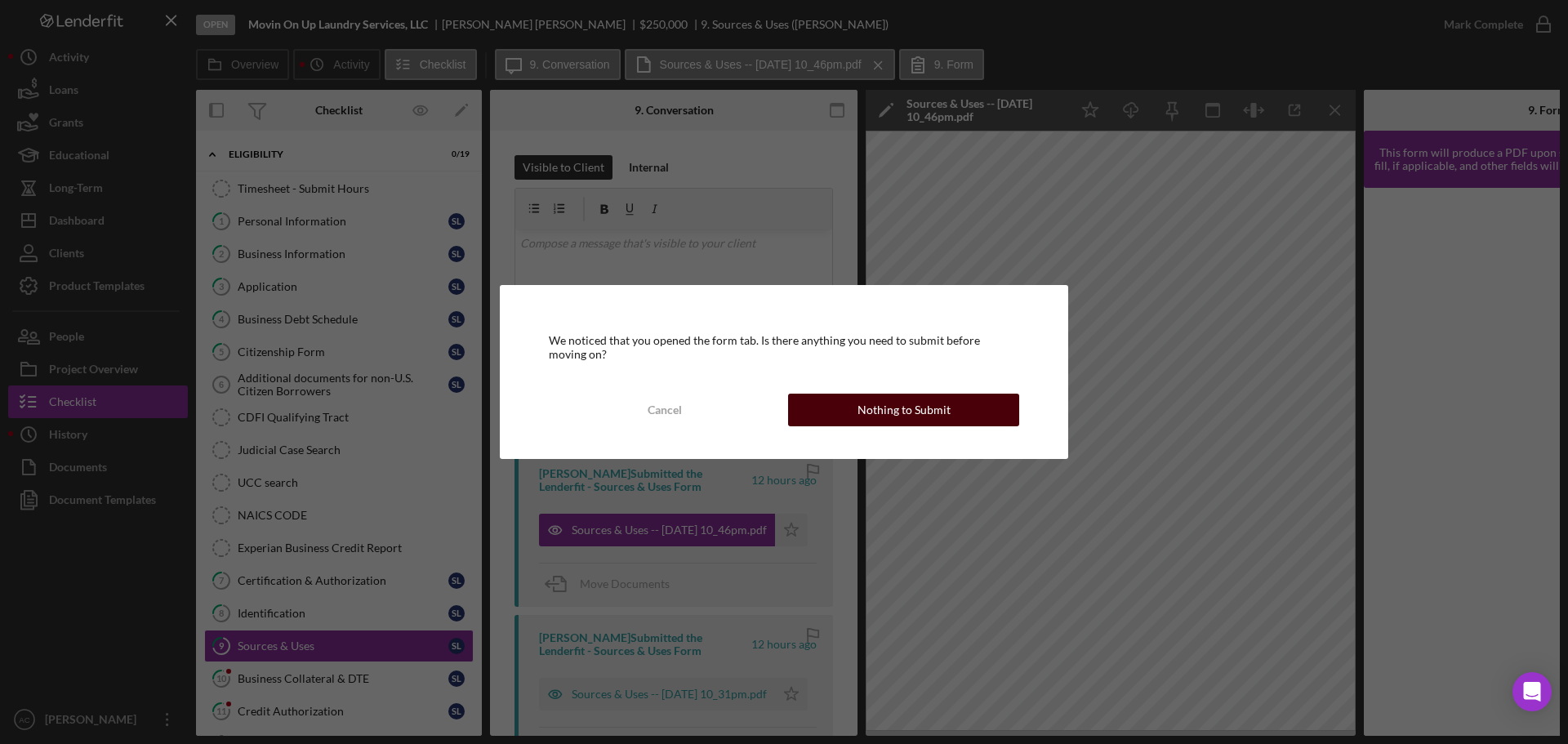
click at [858, 409] on button "Nothing to Submit" at bounding box center [903, 410] width 231 height 33
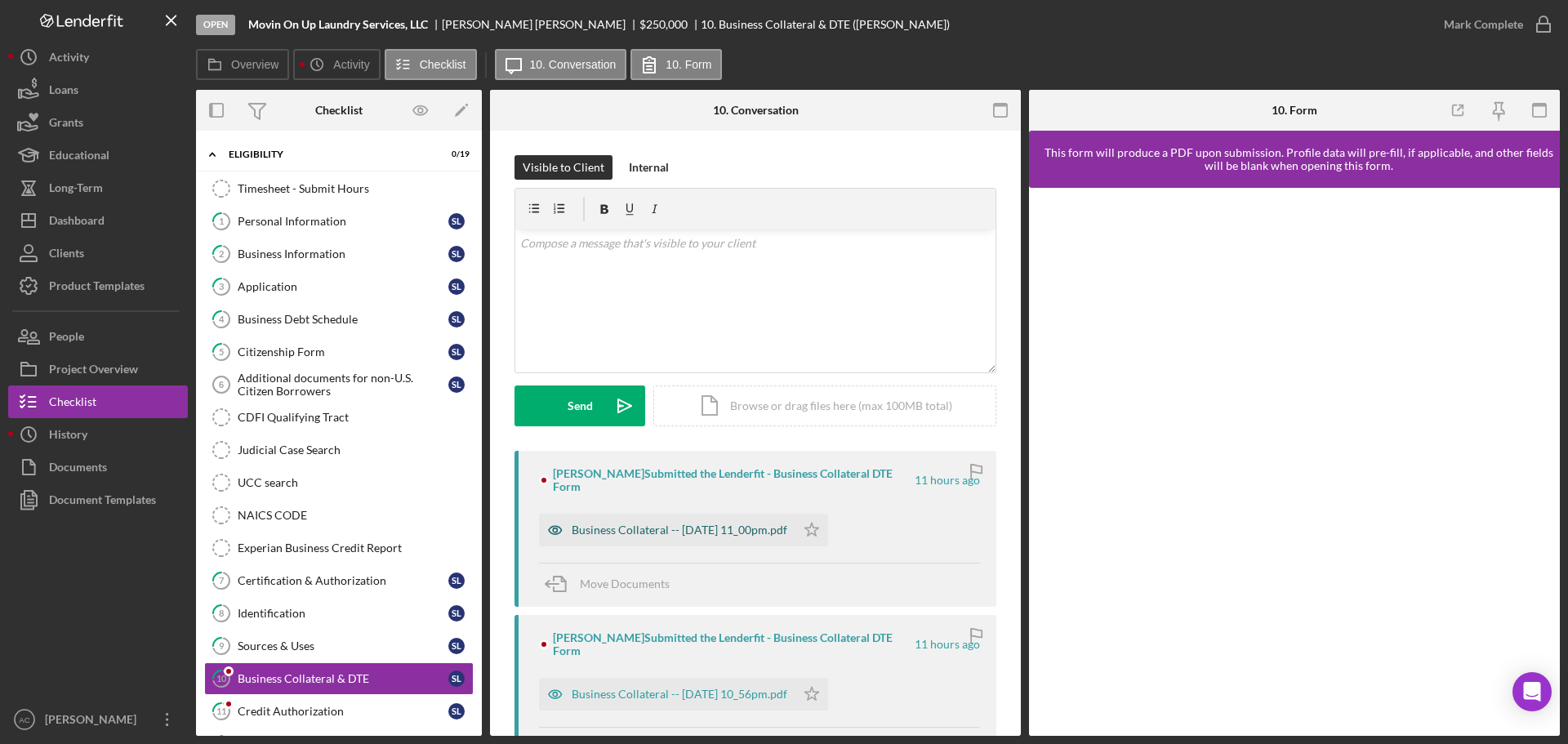
click at [737, 524] on div "Business Collateral -- 2025-10-07 11_00pm.pdf" at bounding box center [679, 530] width 215 height 13
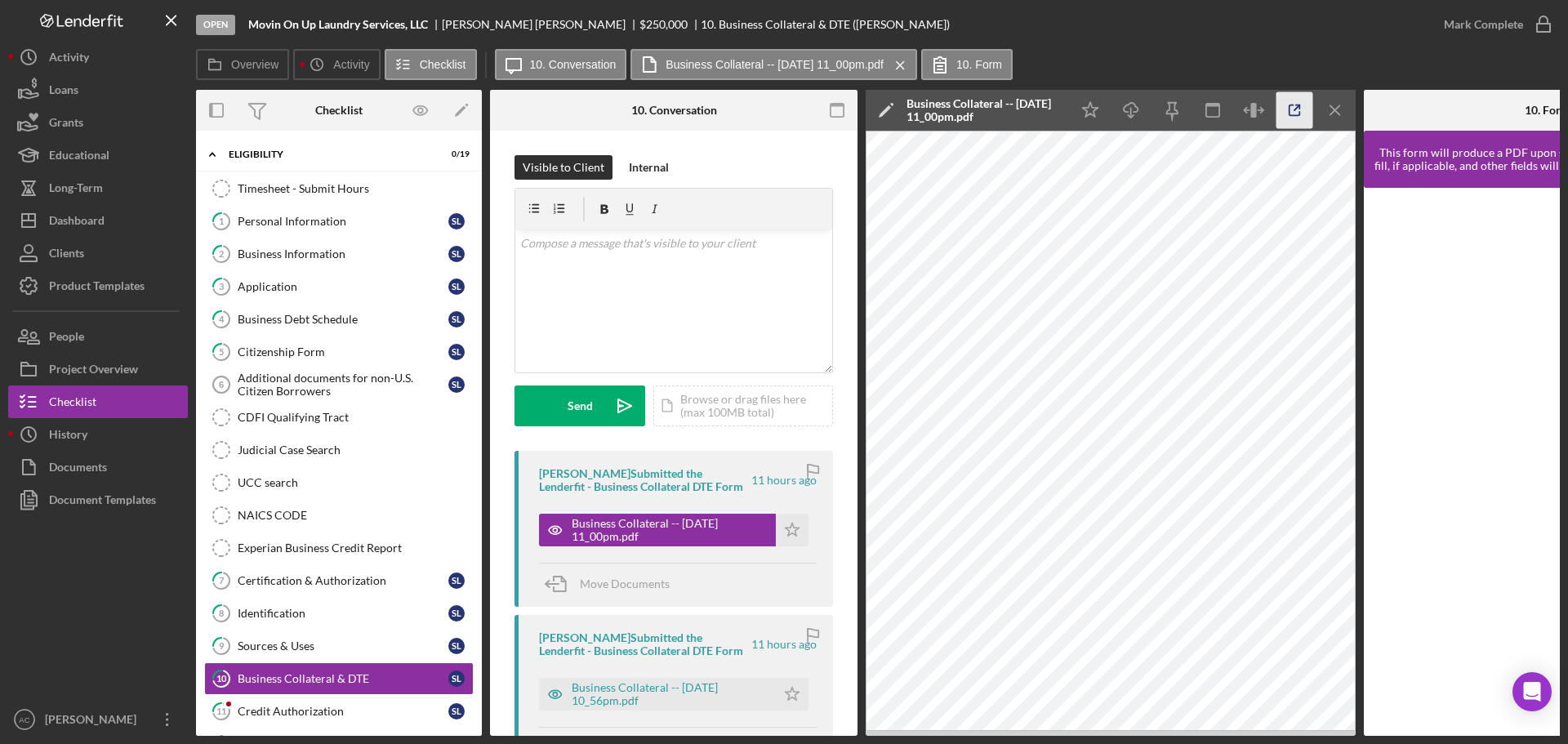
click at [1285, 104] on icon "button" at bounding box center [1295, 111] width 37 height 37
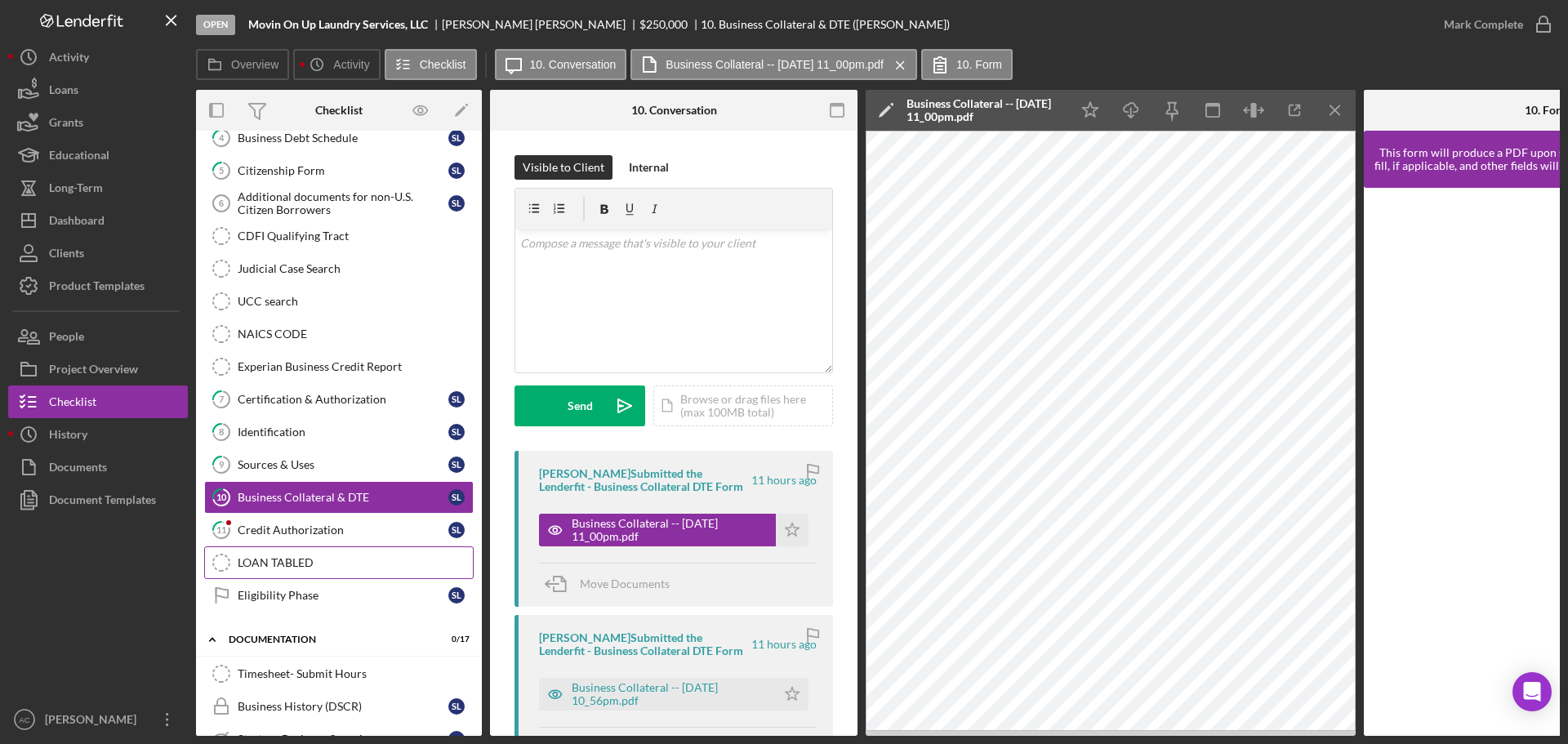
scroll to position [163, 0]
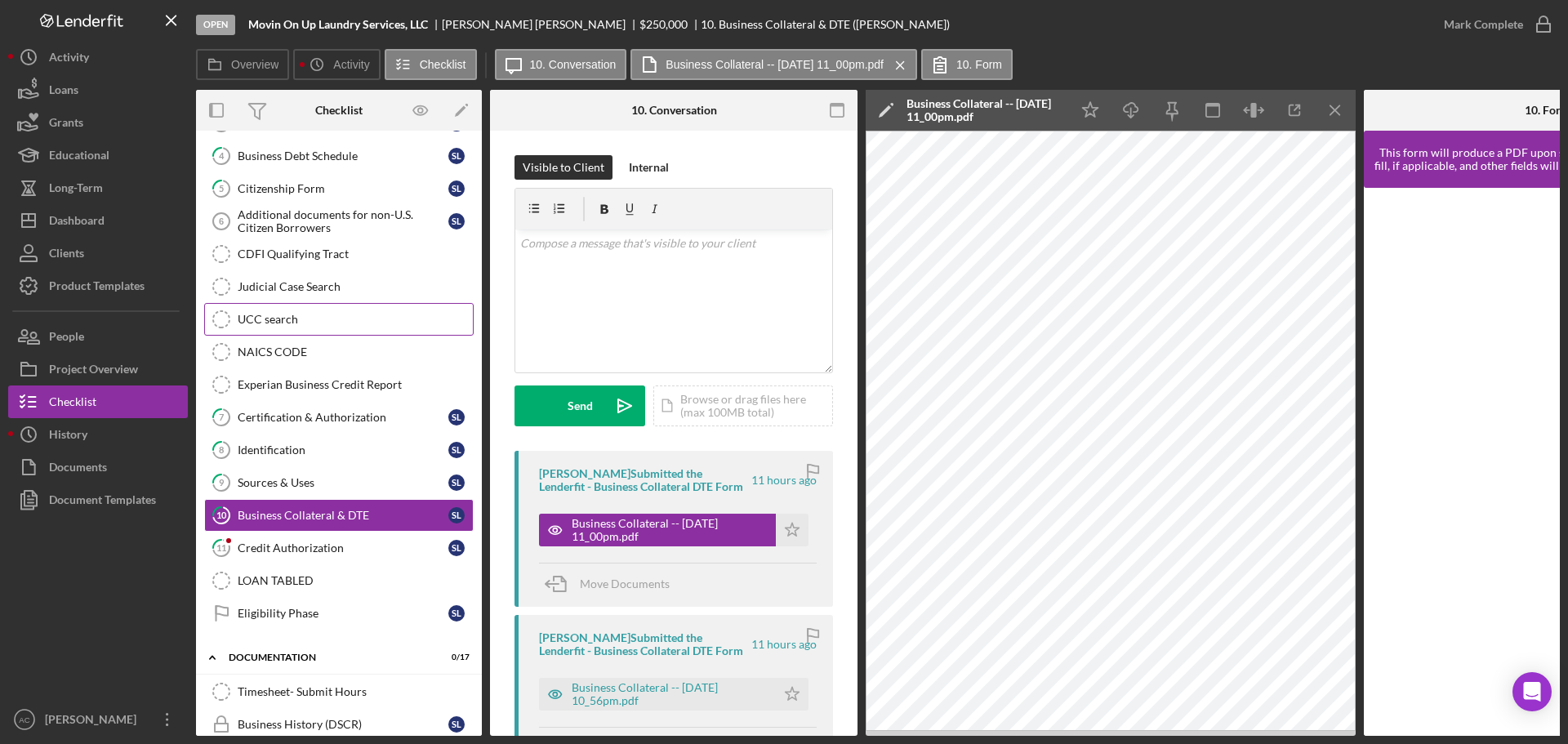
click at [342, 324] on div "UCC search" at bounding box center [355, 319] width 235 height 13
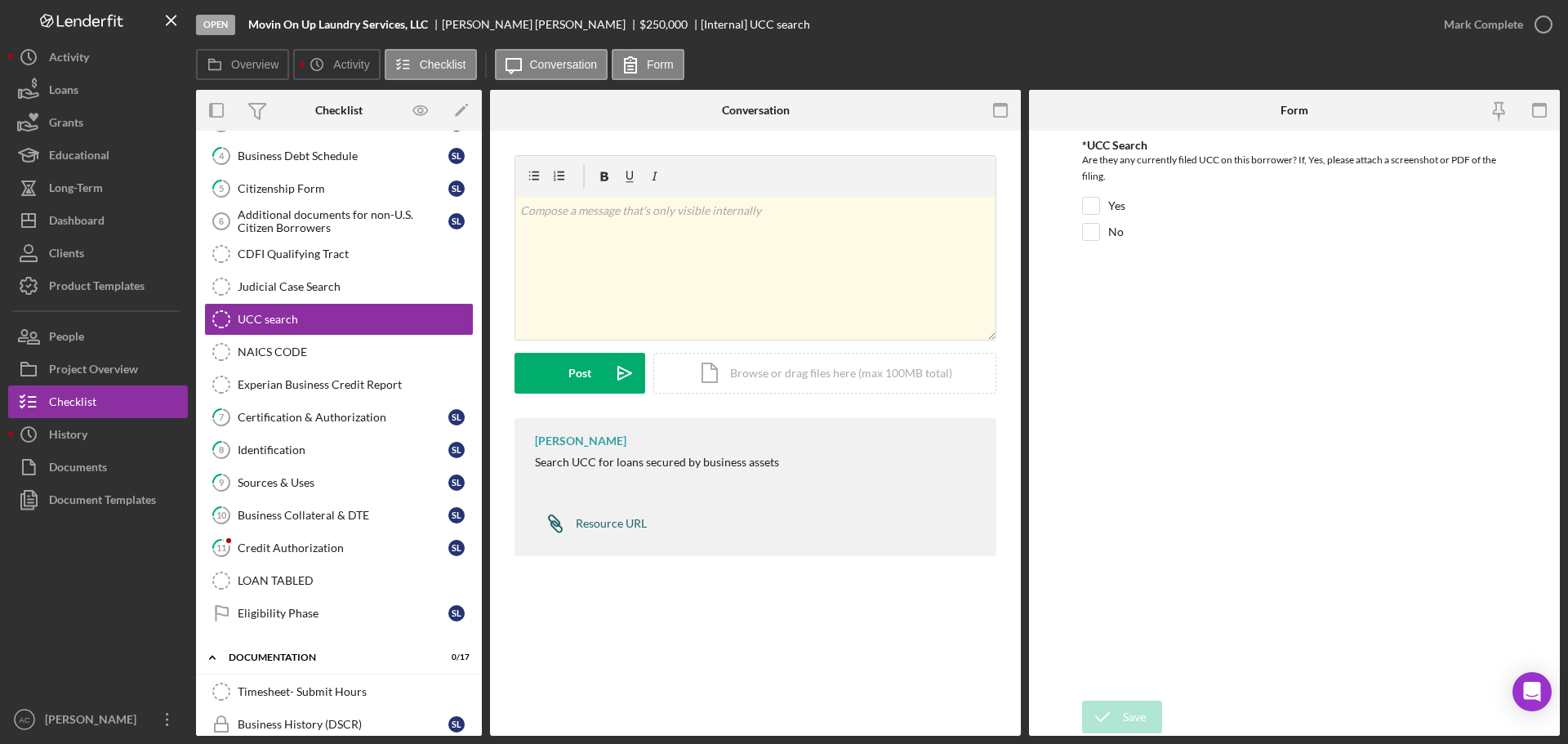
click at [606, 526] on div "Resource URL" at bounding box center [611, 524] width 71 height 13
click at [607, 528] on div "Resource URL" at bounding box center [611, 524] width 71 height 13
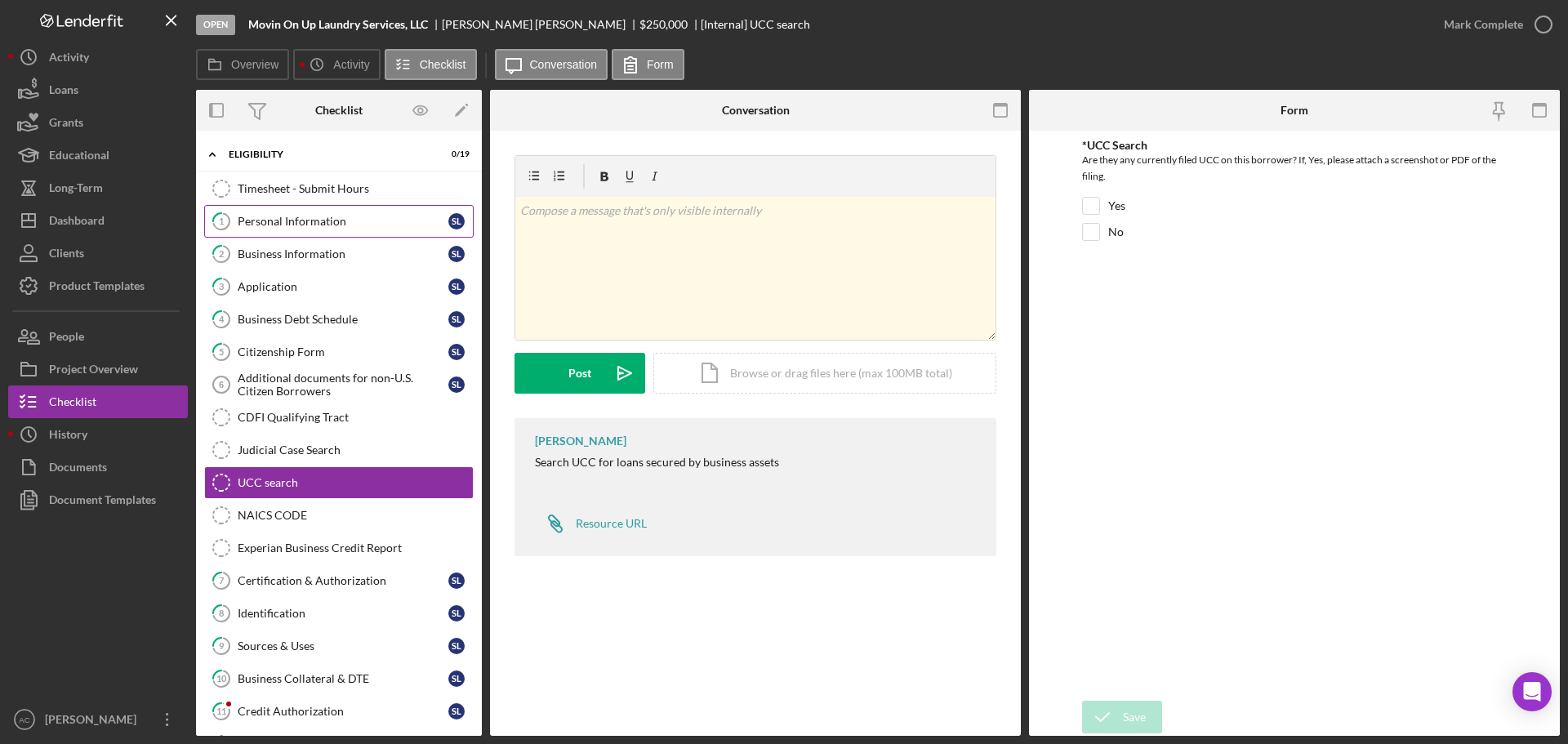
click at [305, 225] on div "Personal Information" at bounding box center [343, 221] width 211 height 13
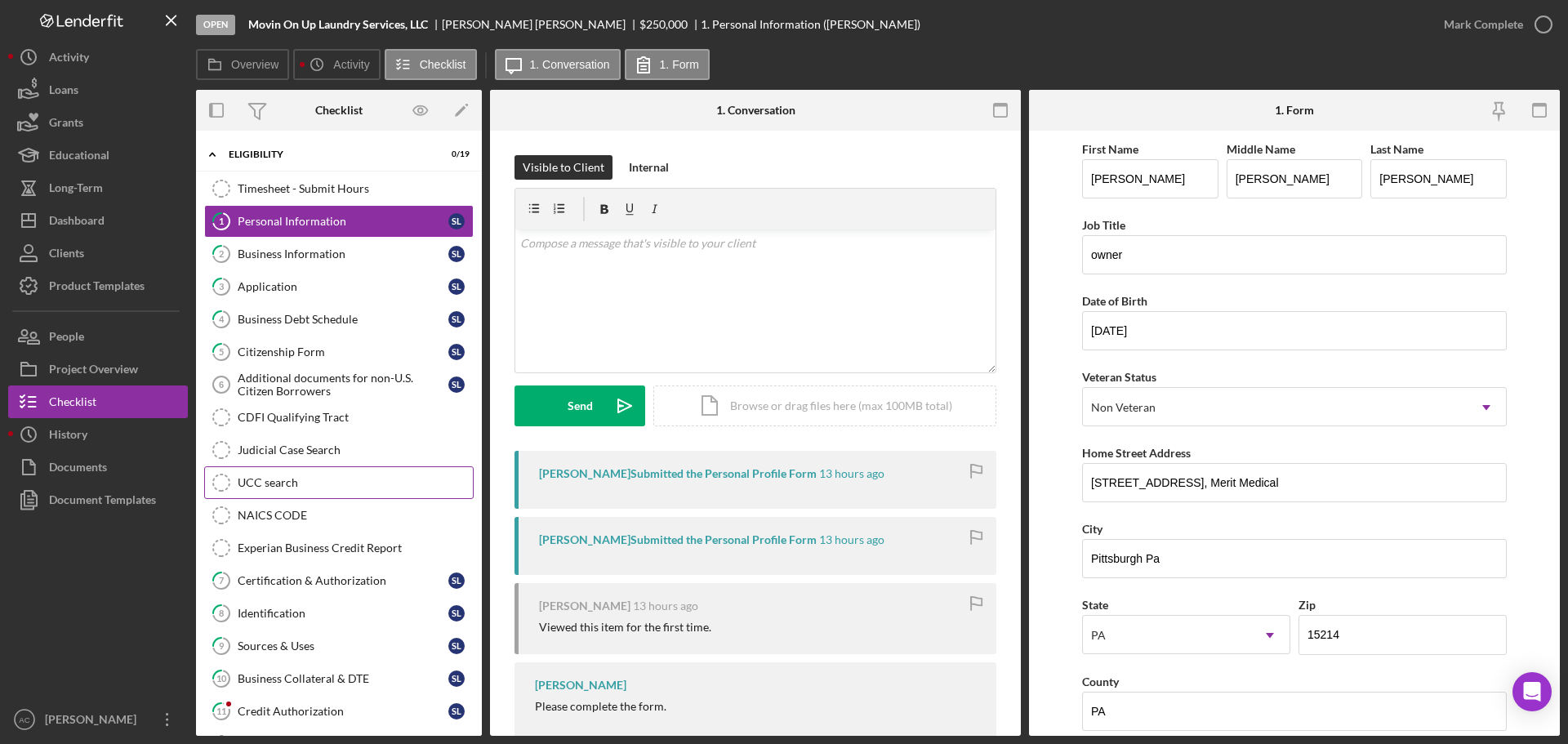
click at [293, 476] on div "UCC search" at bounding box center [355, 483] width 235 height 13
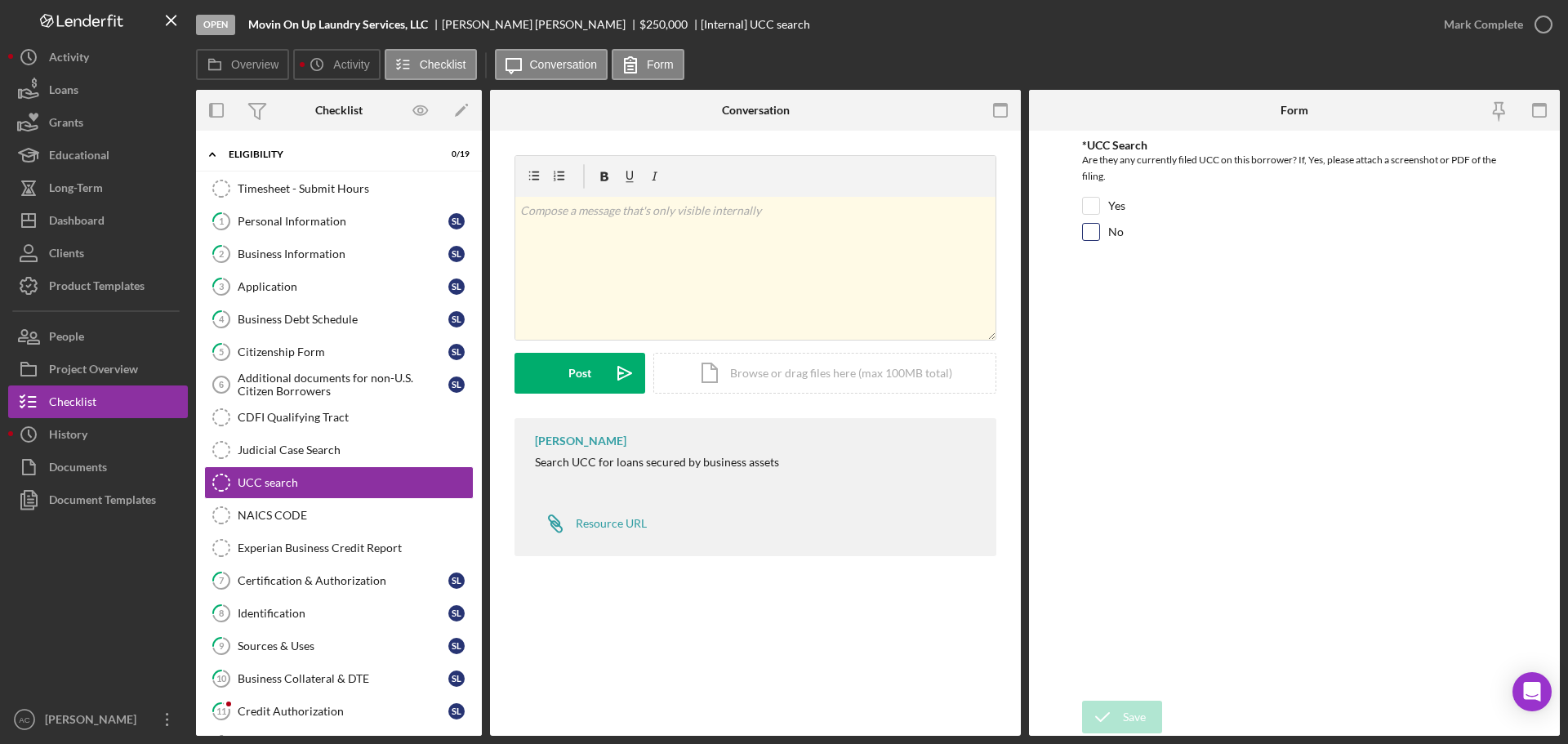
click at [1091, 229] on input "No" at bounding box center [1091, 232] width 17 height 17
checkbox input "true"
click at [1126, 708] on div "Save" at bounding box center [1133, 717] width 23 height 33
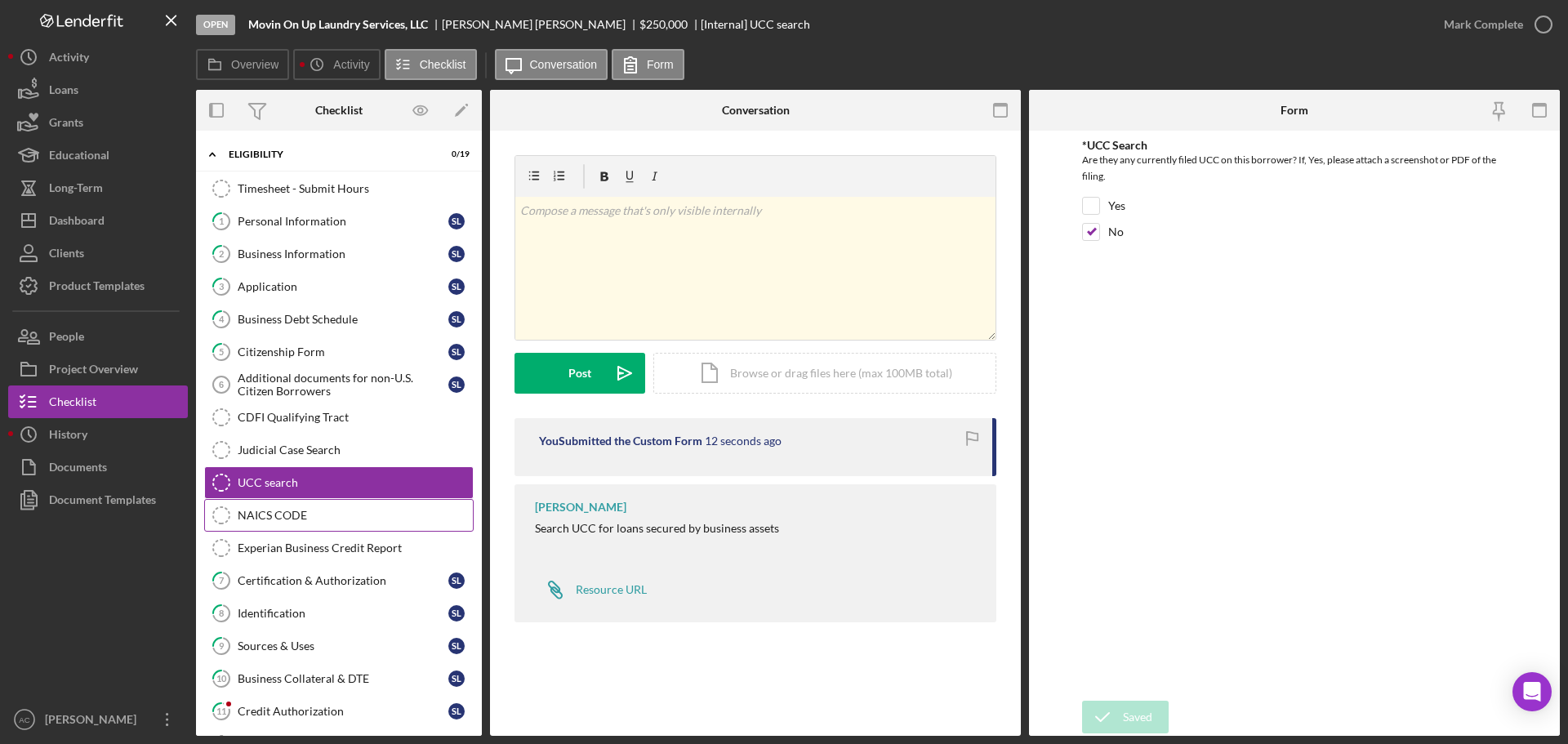
click at [425, 511] on div "NAICS CODE" at bounding box center [355, 516] width 235 height 13
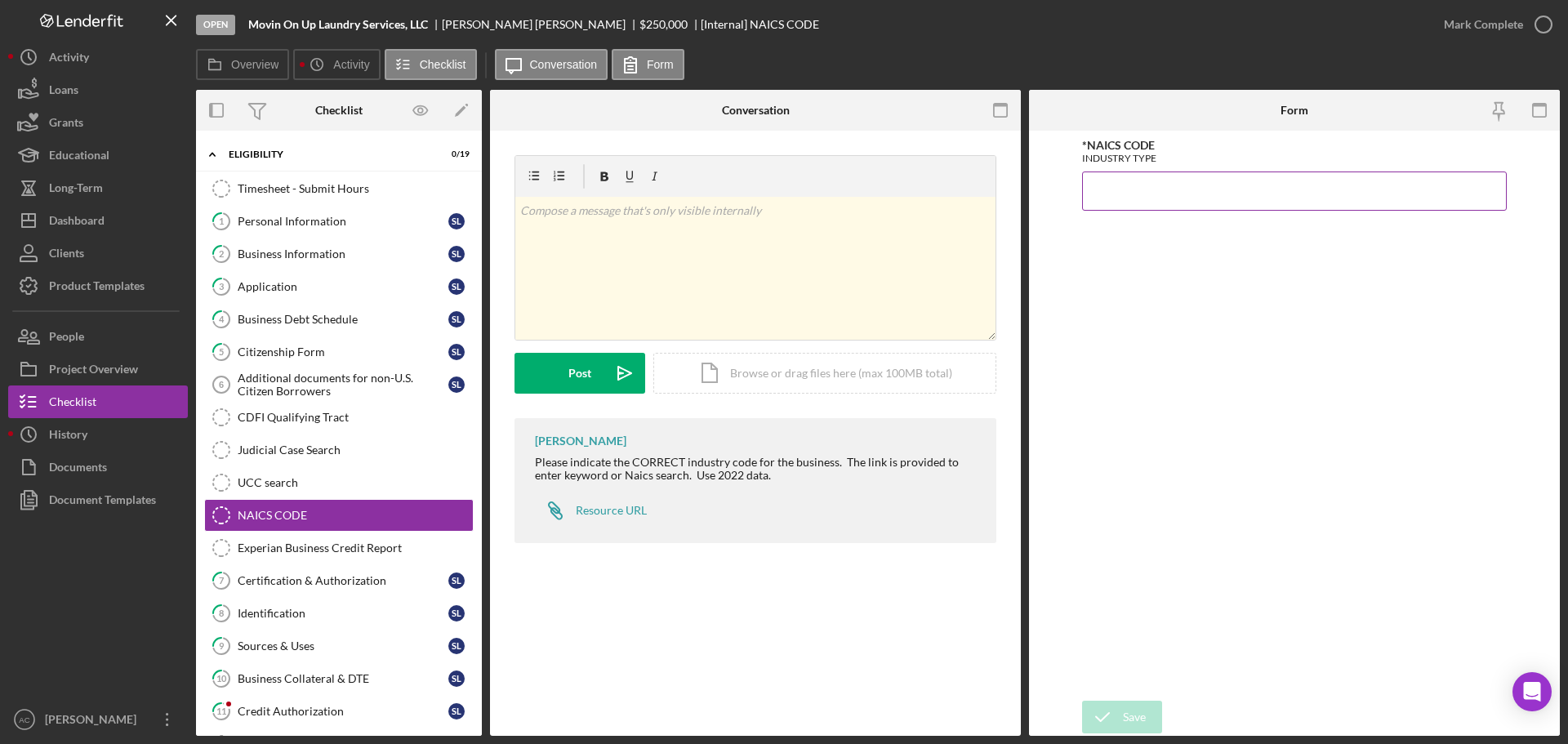
click at [1196, 192] on input "*NAICS CODE" at bounding box center [1294, 191] width 425 height 39
click at [1195, 192] on input "*NAICS CODE" at bounding box center [1294, 191] width 425 height 39
click at [1124, 716] on div "Save" at bounding box center [1133, 717] width 23 height 33
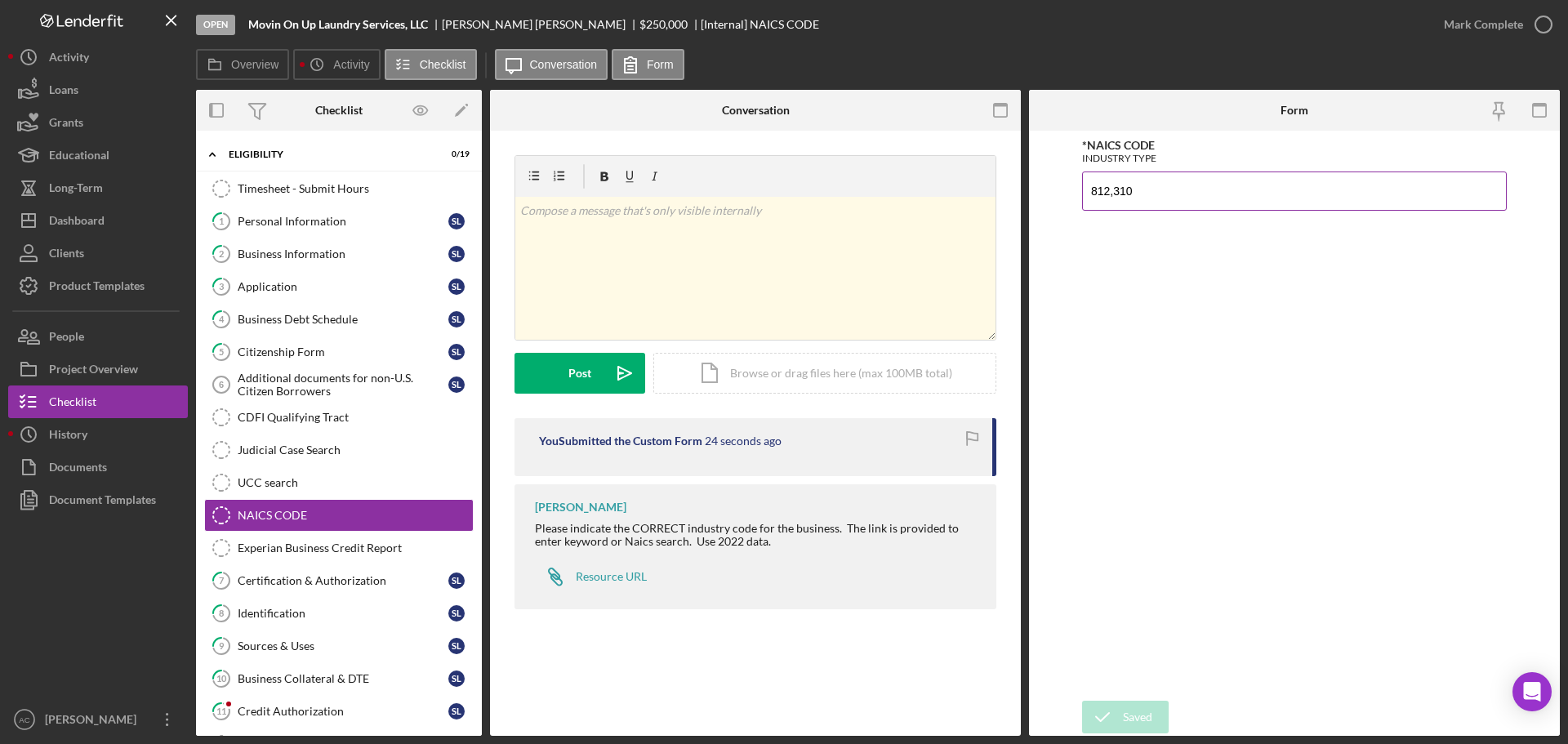
click at [1115, 197] on input "812,310" at bounding box center [1294, 191] width 425 height 39
type input "812,310"
click at [374, 540] on link "Experian Business Credit Report Experian Business Credit Report" at bounding box center [339, 549] width 270 height 33
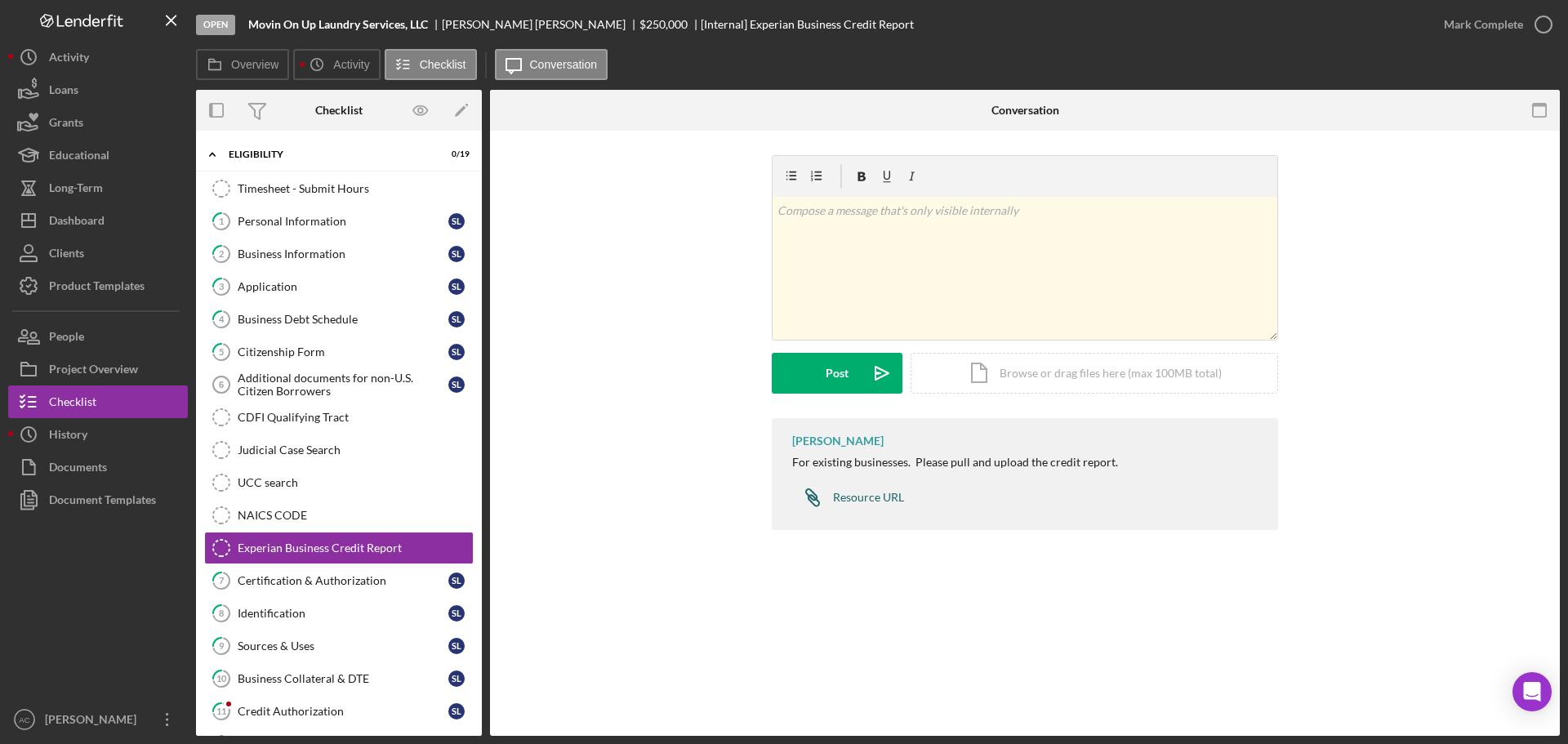
click at [833, 499] on div "Resource URL" at bounding box center [867, 497] width 71 height 13
click at [374, 586] on div "Certification & Authorization" at bounding box center [343, 581] width 211 height 13
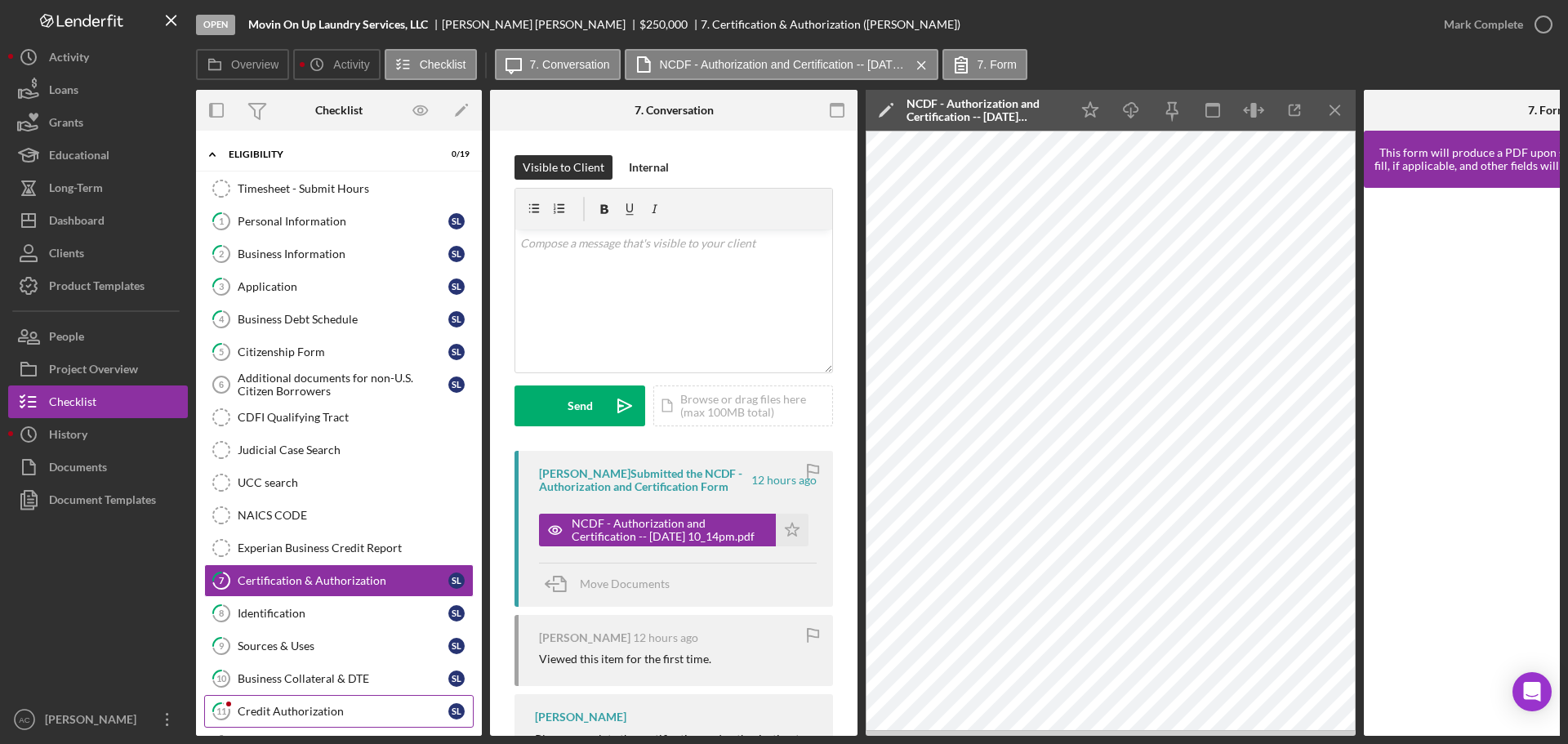
click at [330, 703] on link "11 Credit Authorization s l" at bounding box center [339, 712] width 270 height 33
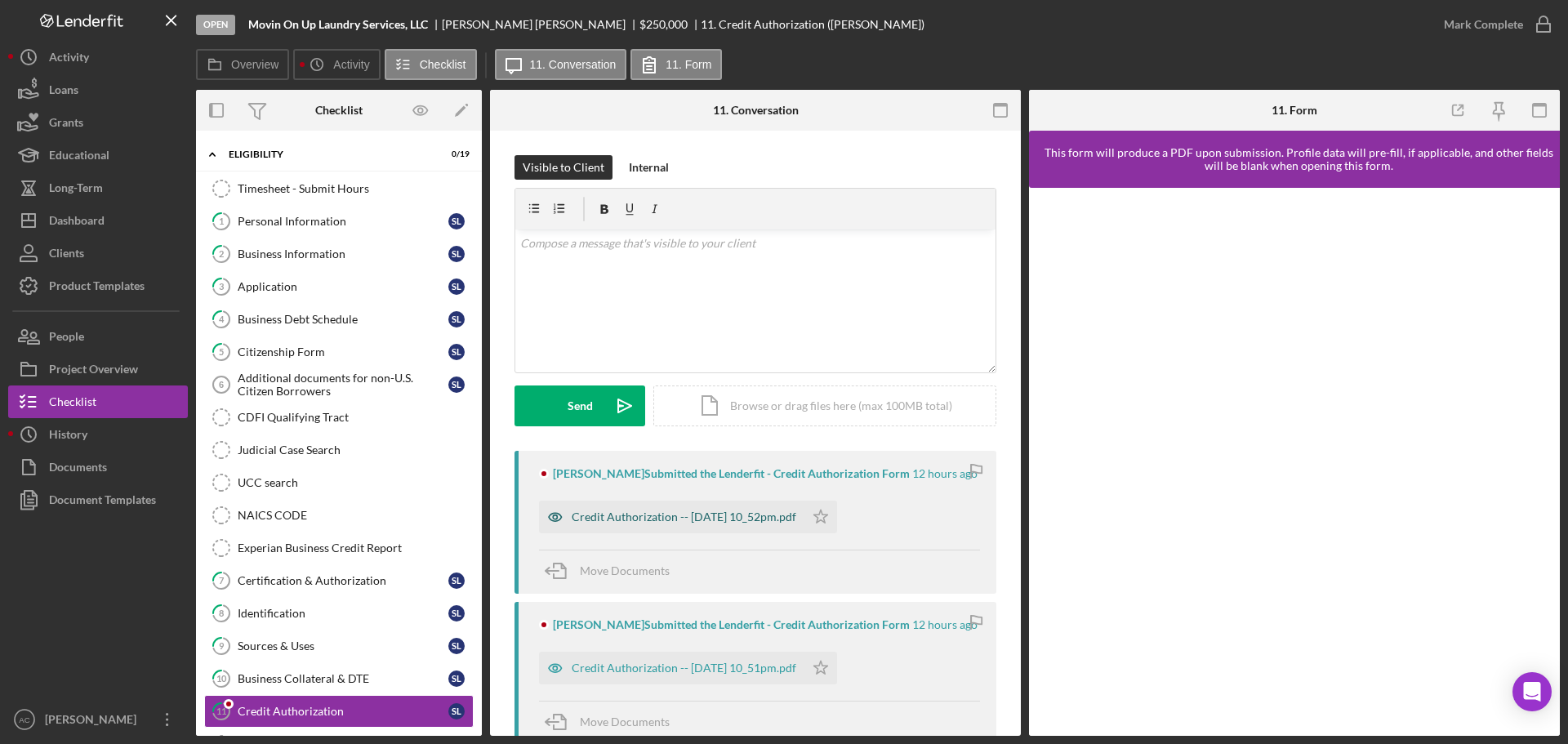
click at [660, 516] on div "Credit Authorization -- 2025-10-07 10_52pm.pdf" at bounding box center [683, 516] width 225 height 13
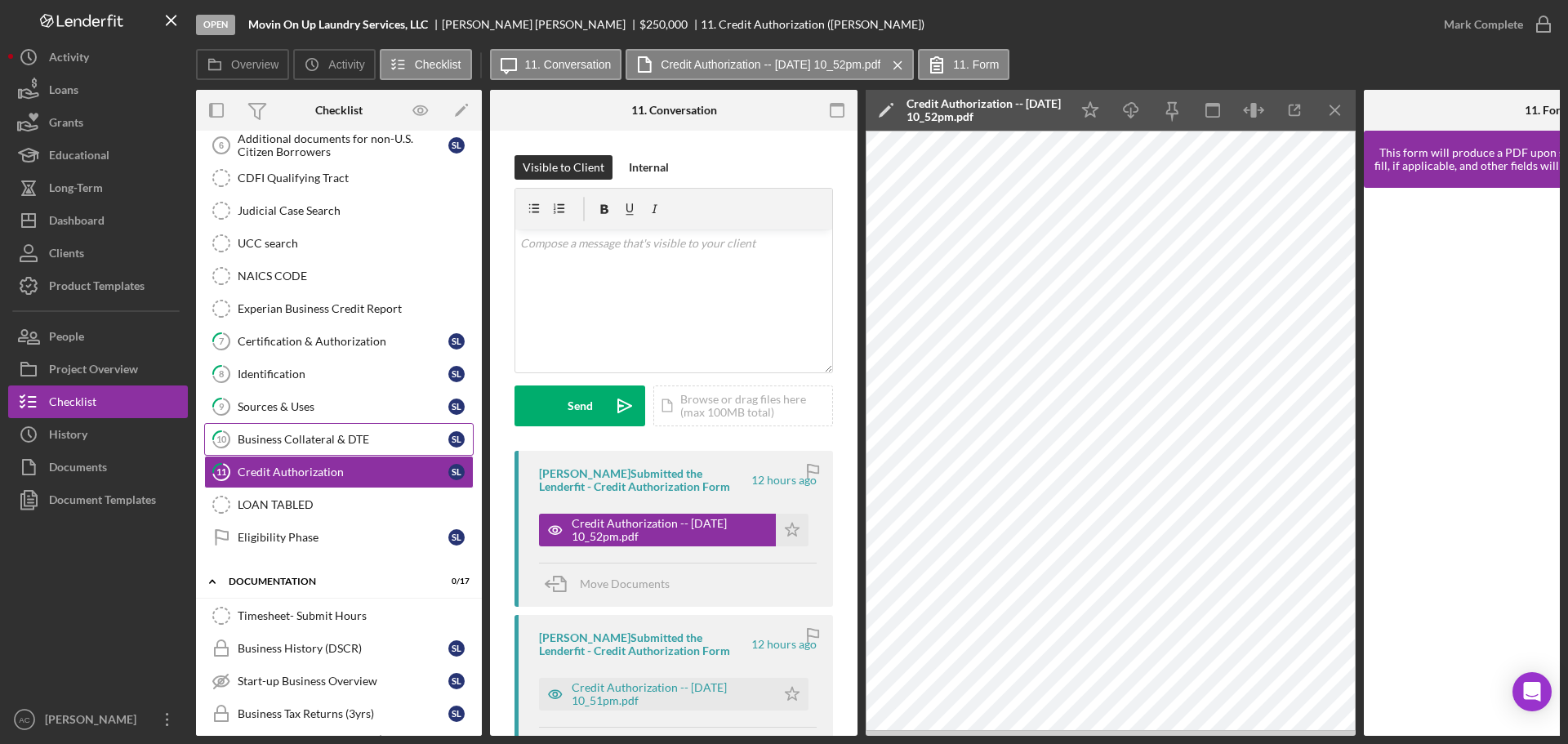
scroll to position [327, 0]
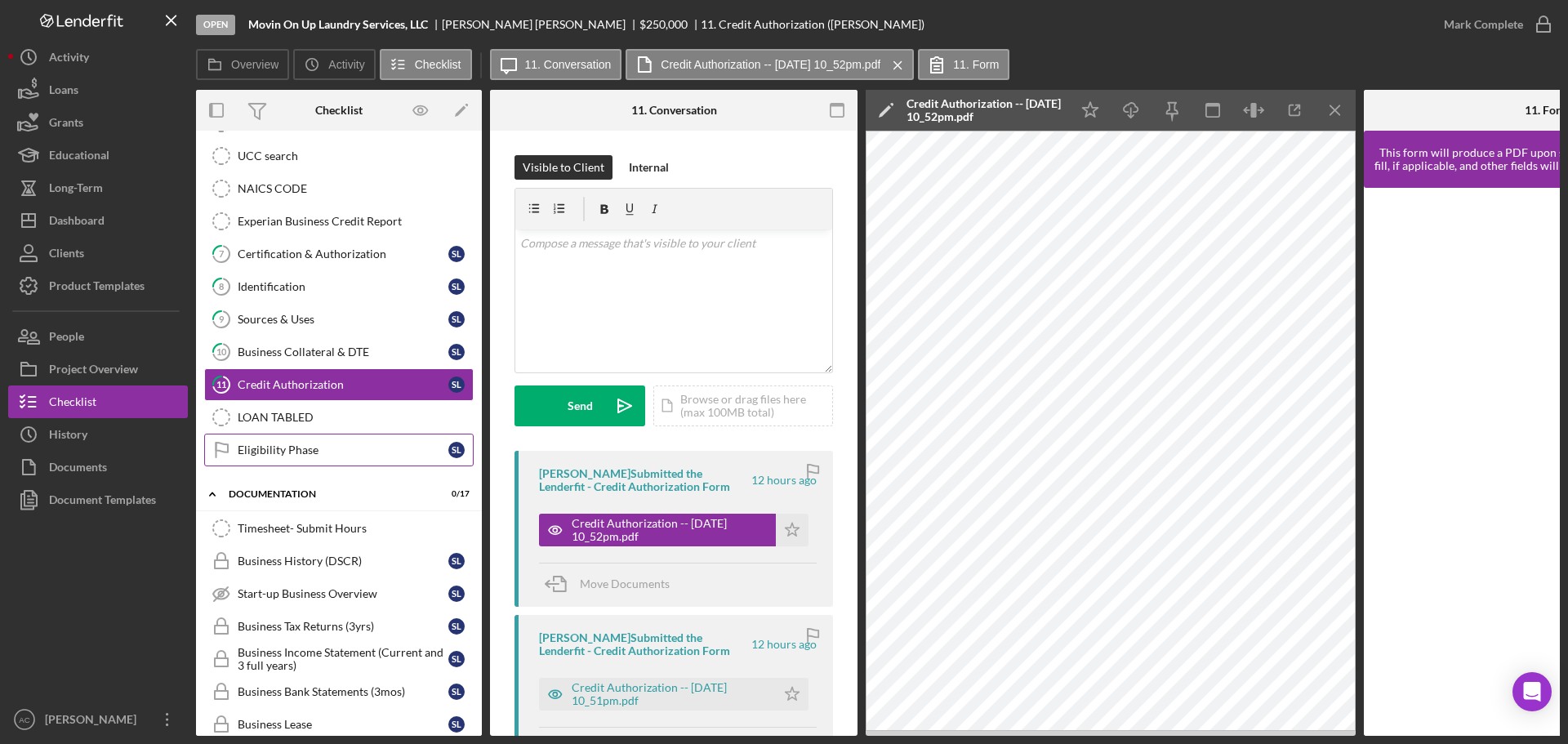
click at [312, 453] on div "Eligibility Phase" at bounding box center [343, 450] width 211 height 13
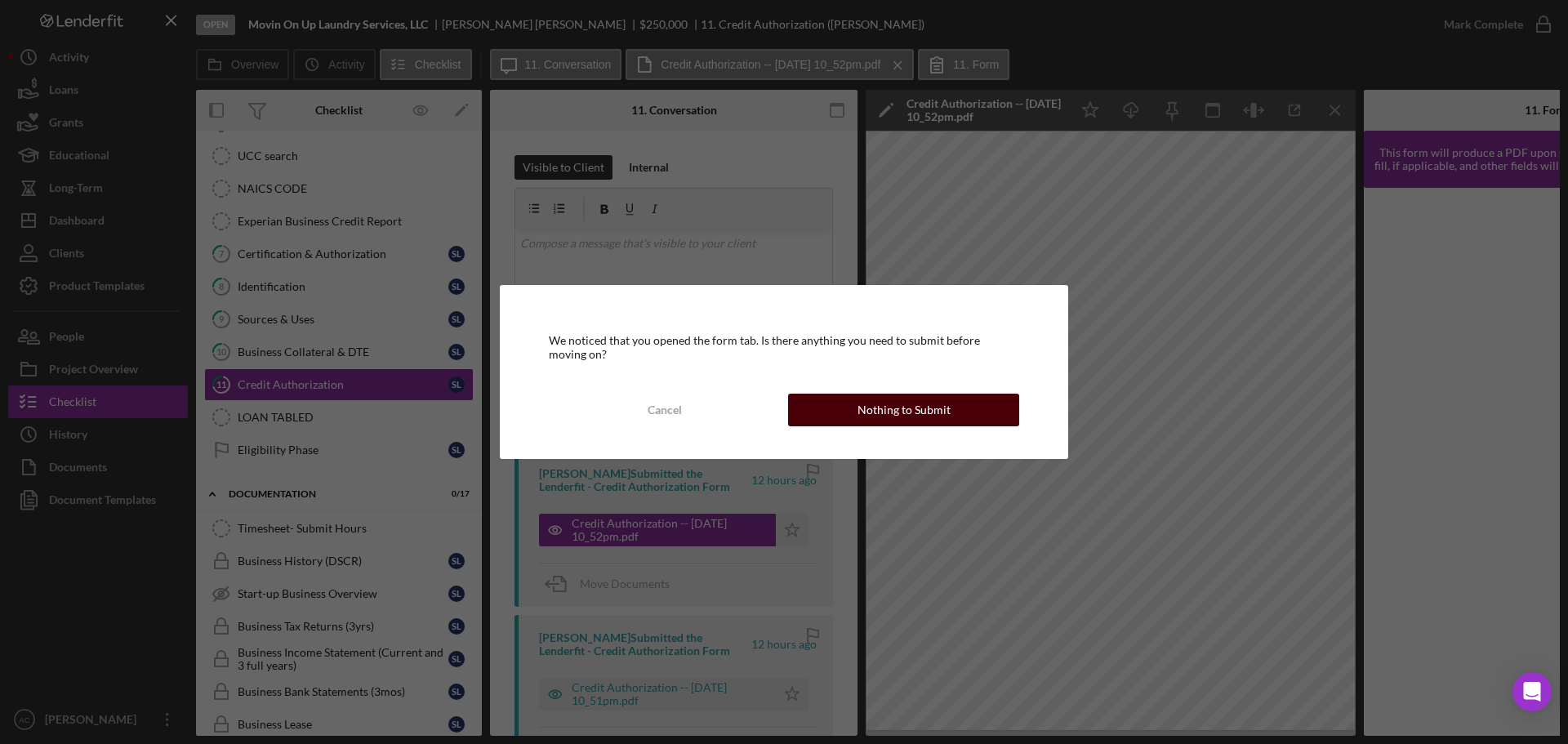
click at [896, 406] on div "Nothing to Submit" at bounding box center [904, 410] width 94 height 33
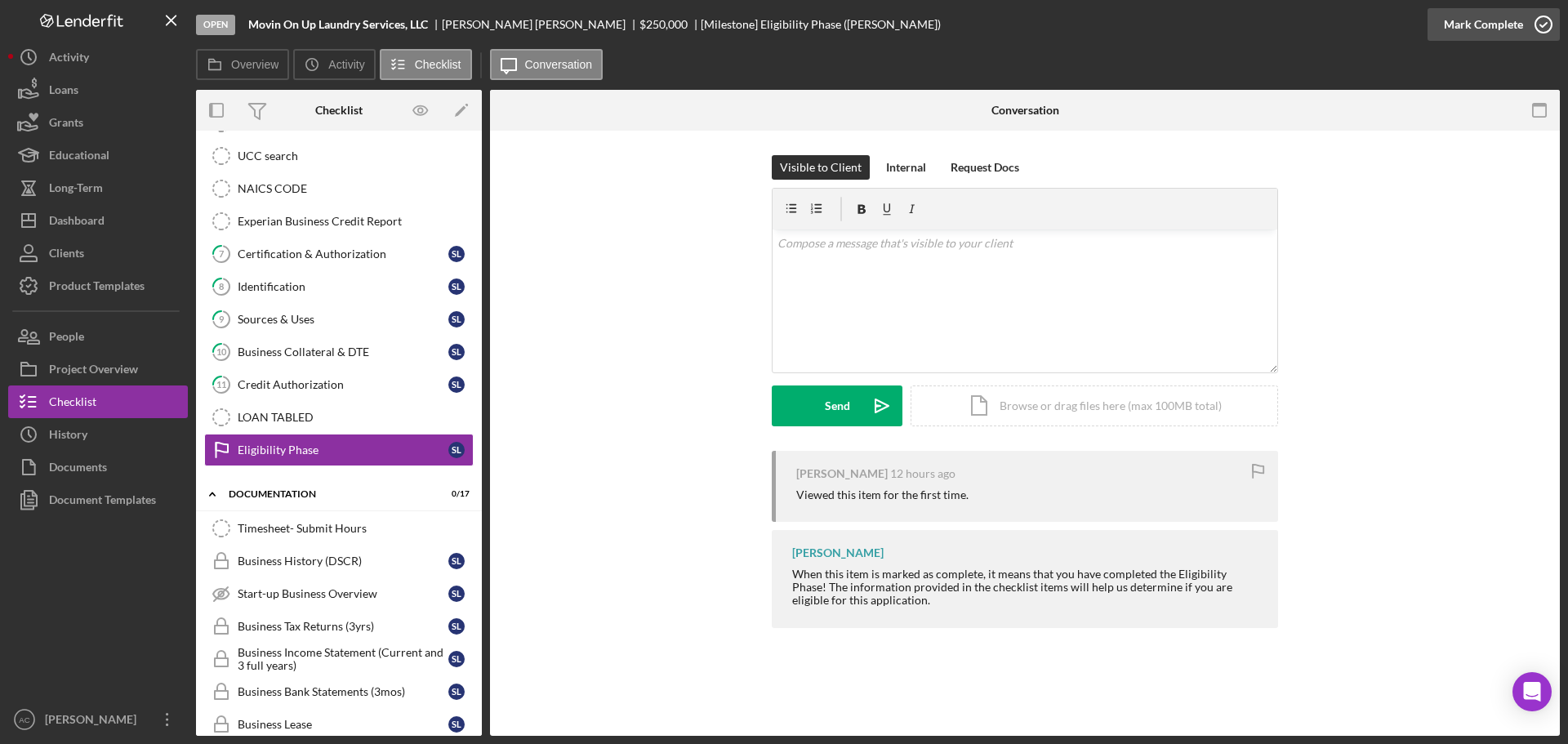
click at [1543, 28] on icon "button" at bounding box center [1543, 24] width 41 height 41
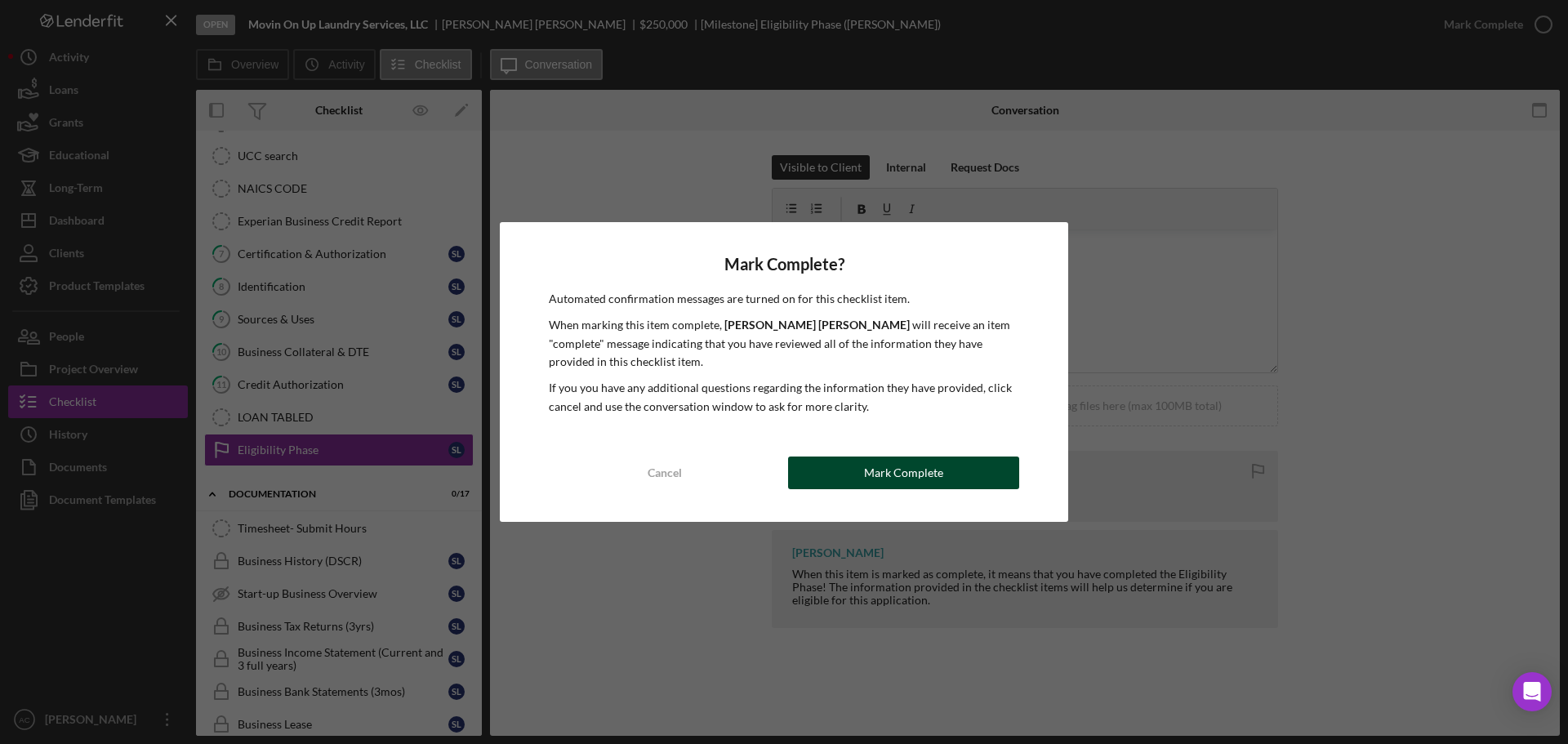
click at [898, 478] on div "Mark Complete" at bounding box center [903, 473] width 79 height 33
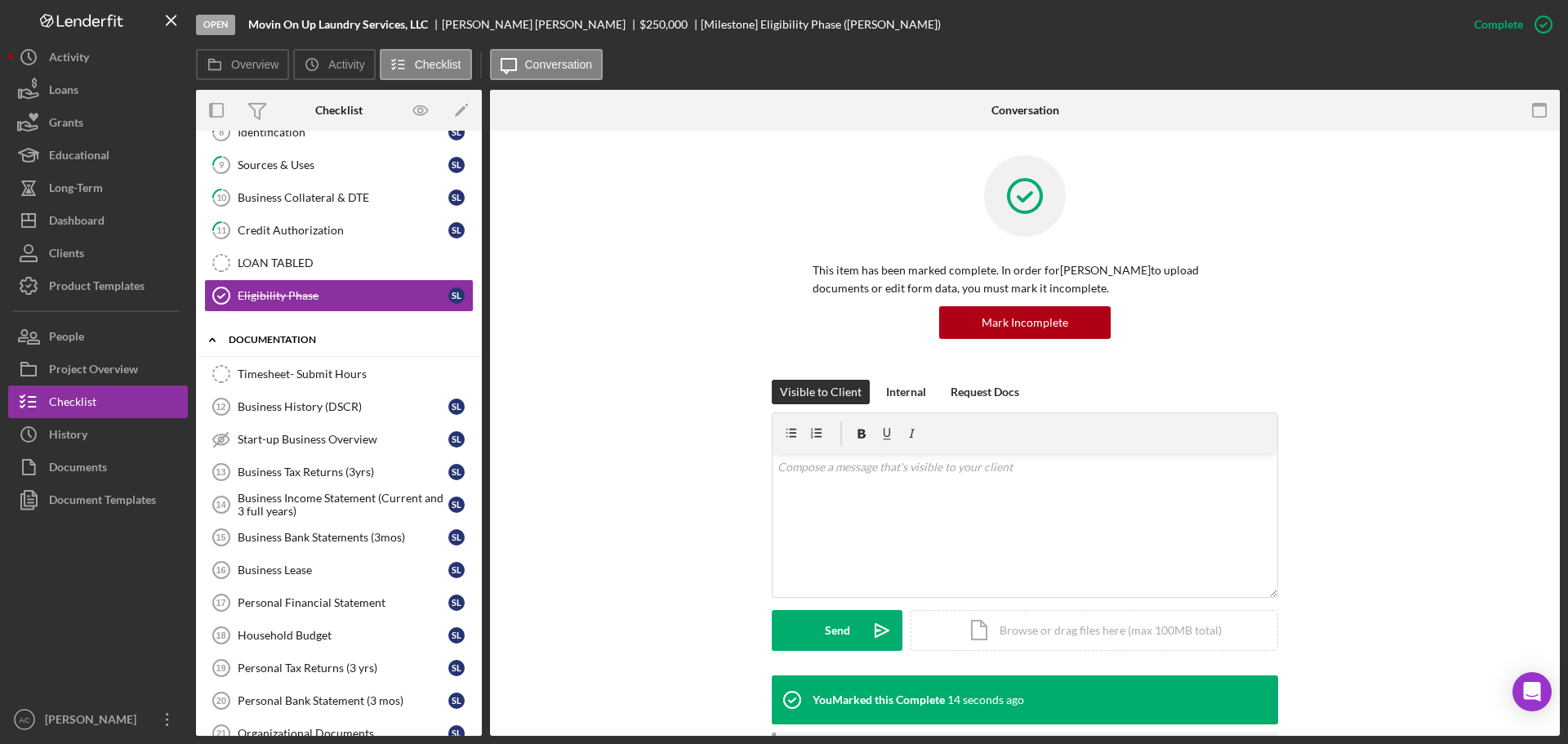
scroll to position [490, 0]
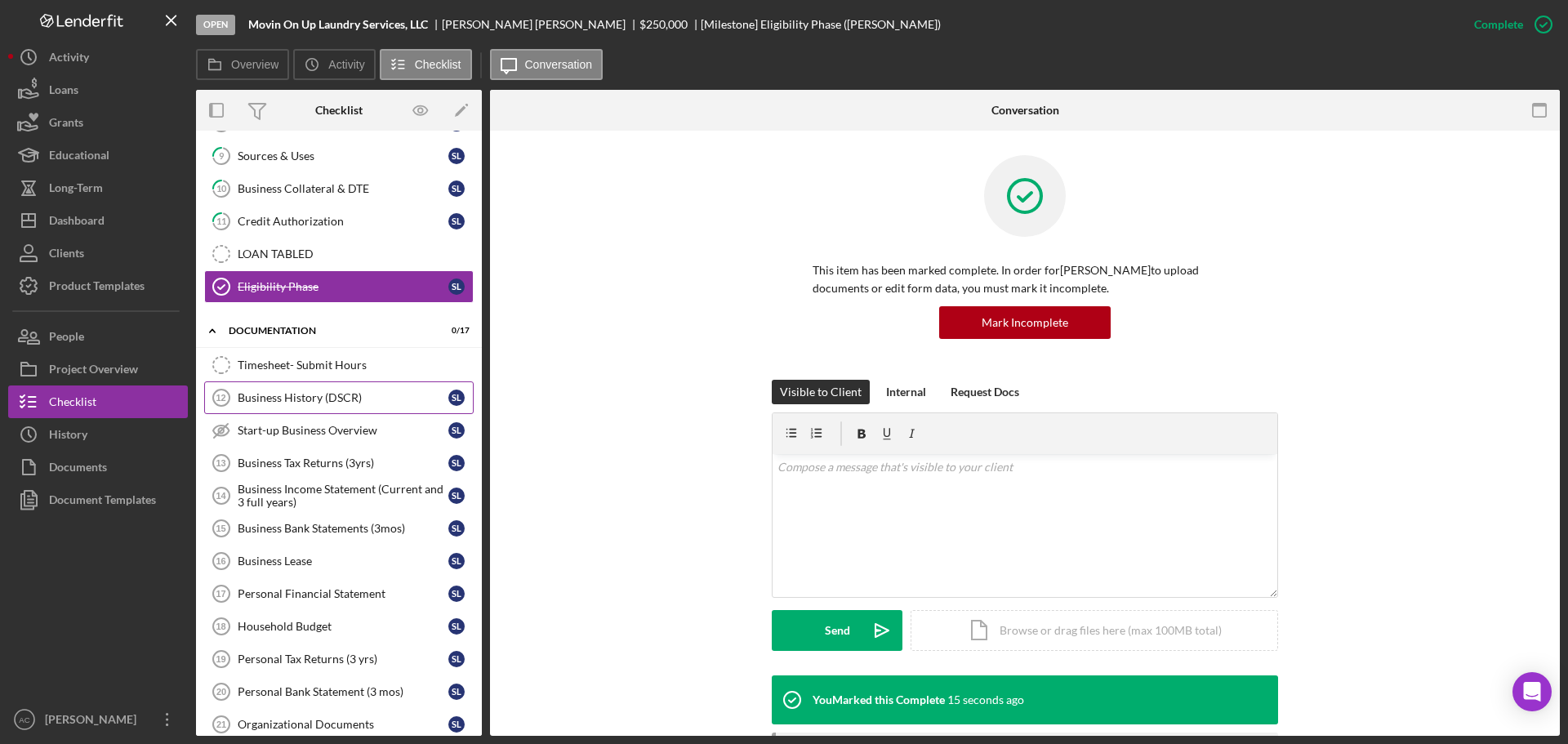
click at [283, 399] on div "Business History (DSCR)" at bounding box center [343, 397] width 211 height 13
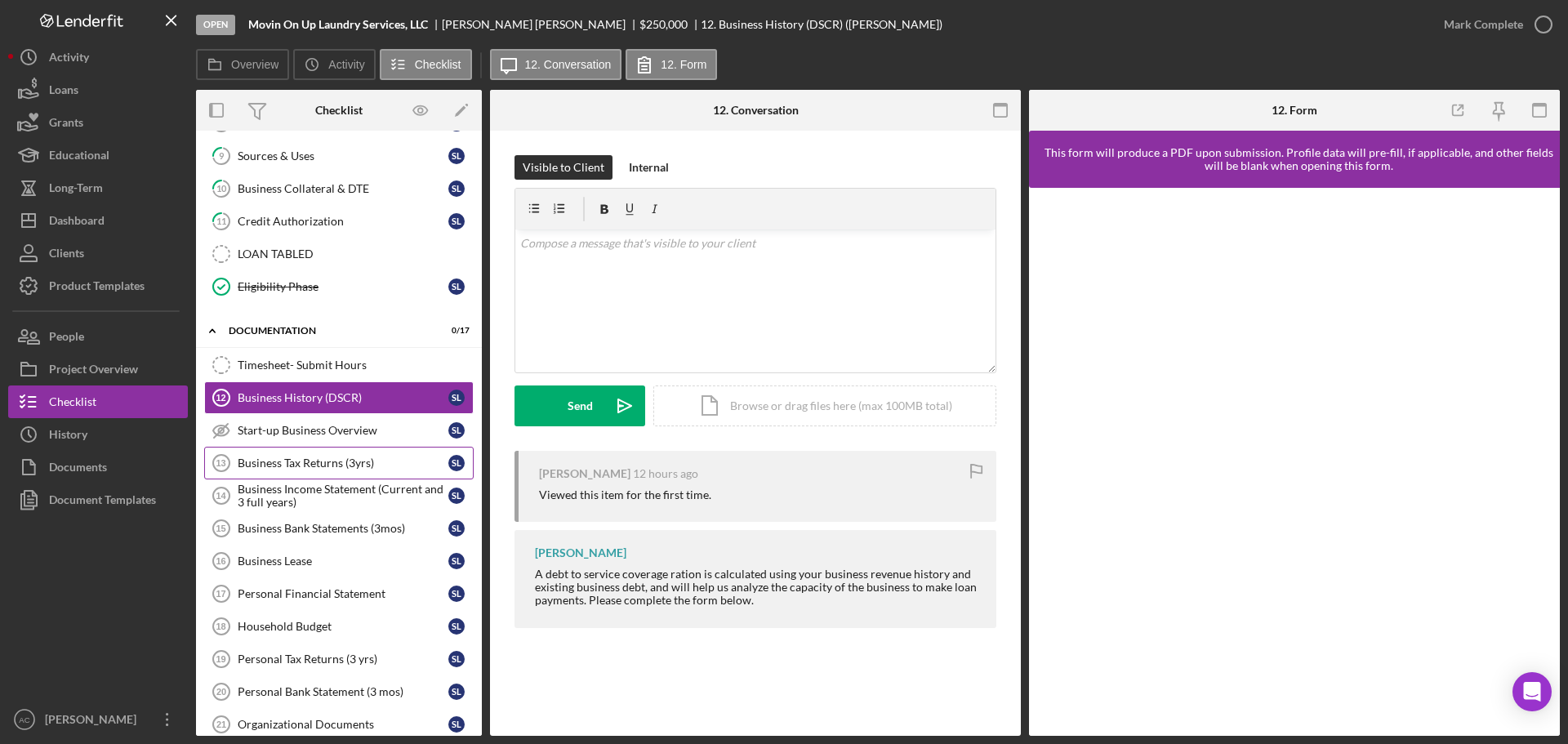
click at [318, 458] on div "Business Tax Returns (3yrs)" at bounding box center [343, 463] width 211 height 13
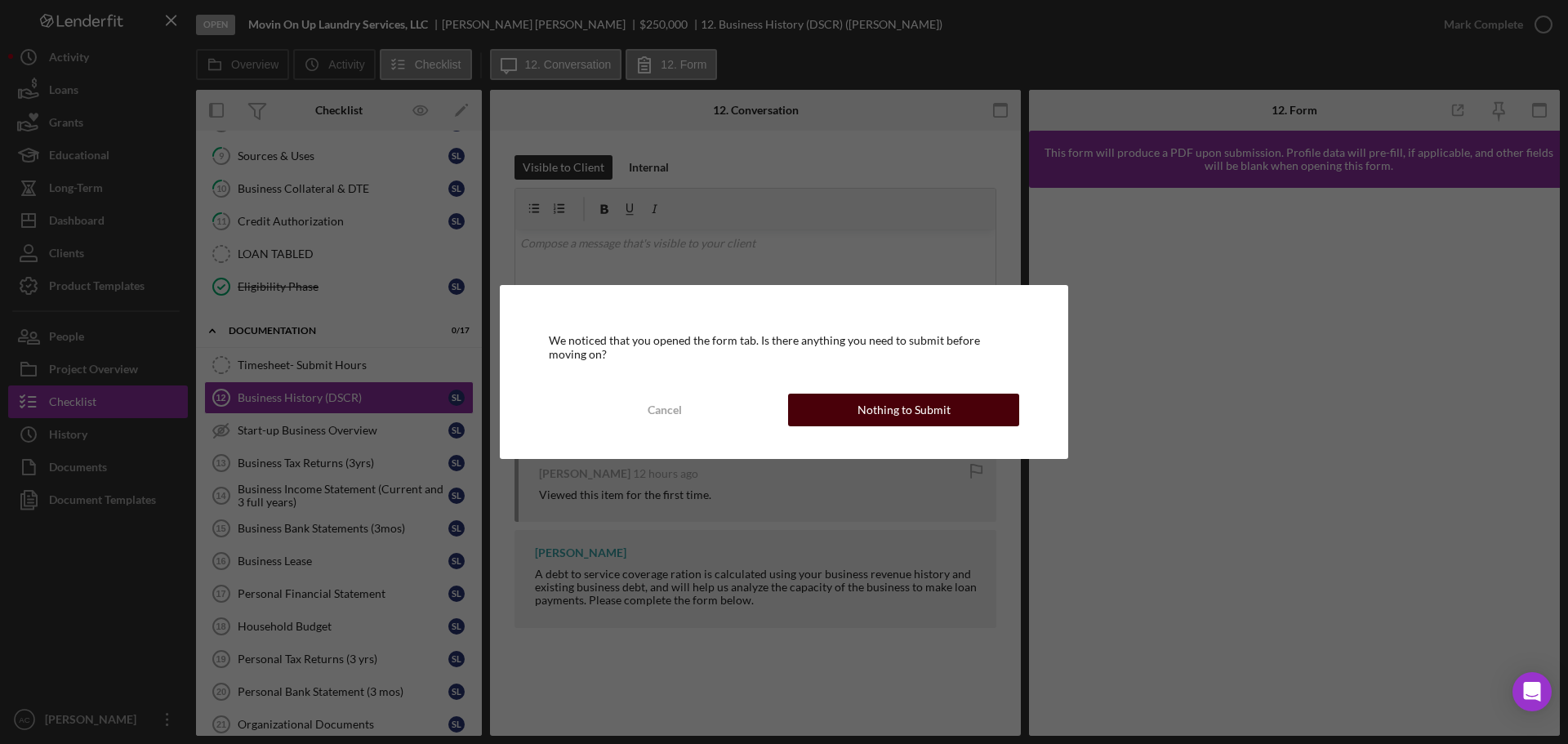
click at [853, 416] on button "Nothing to Submit" at bounding box center [903, 410] width 231 height 33
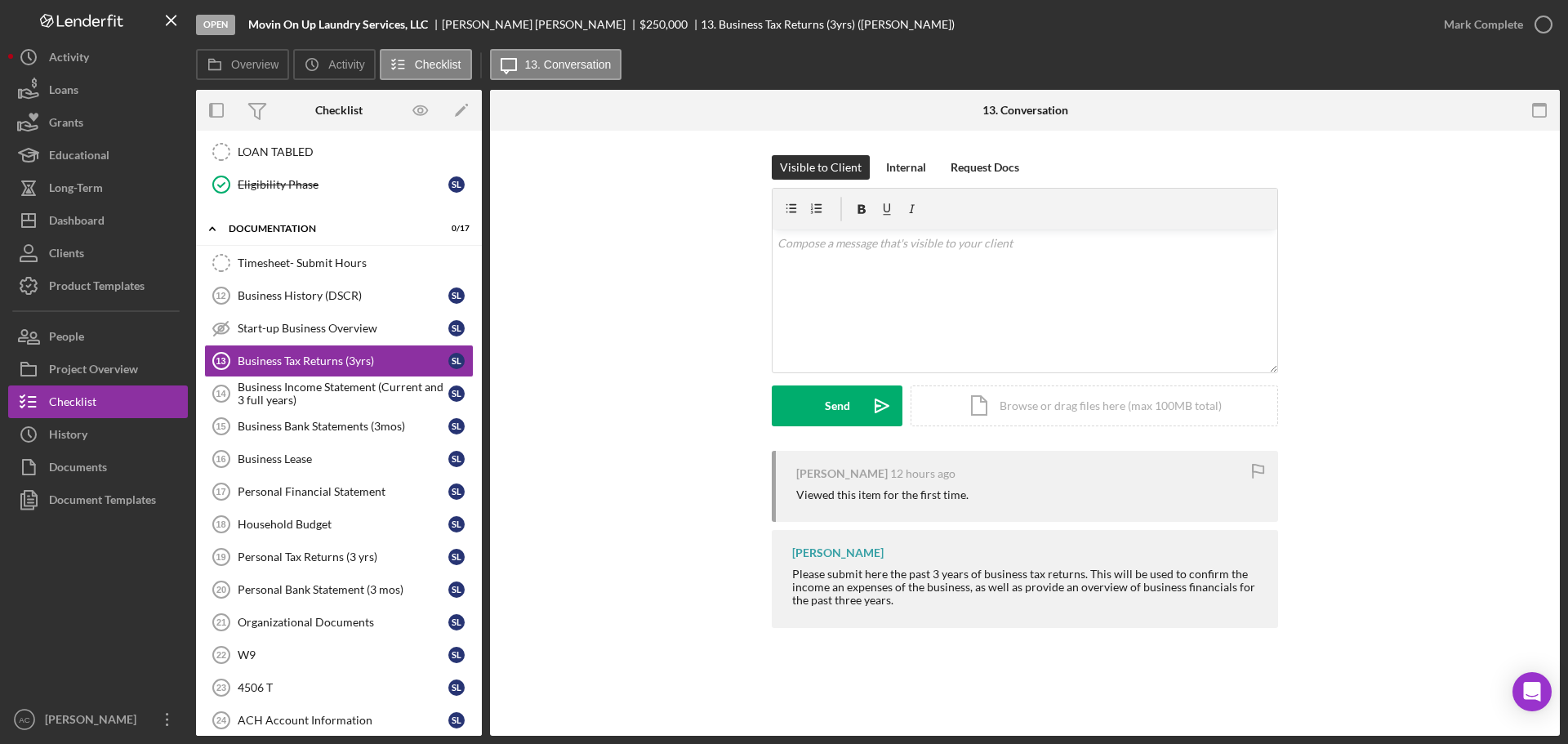
scroll to position [622, 0]
